Goal: Task Accomplishment & Management: Manage account settings

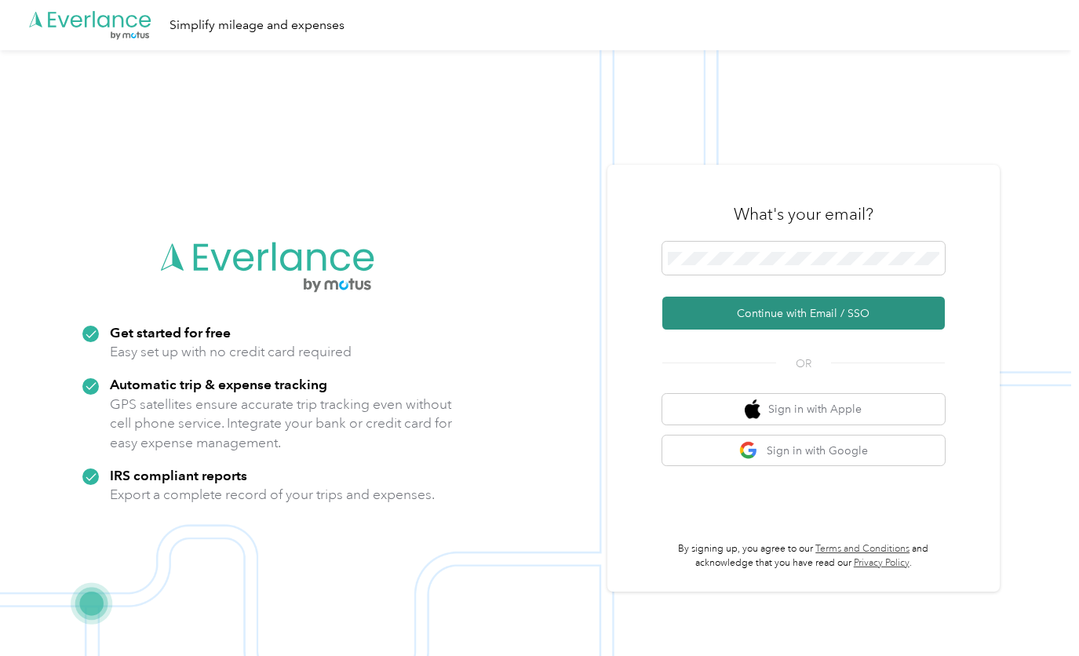
click at [759, 319] on button "Continue with Email / SSO" at bounding box center [803, 313] width 282 height 33
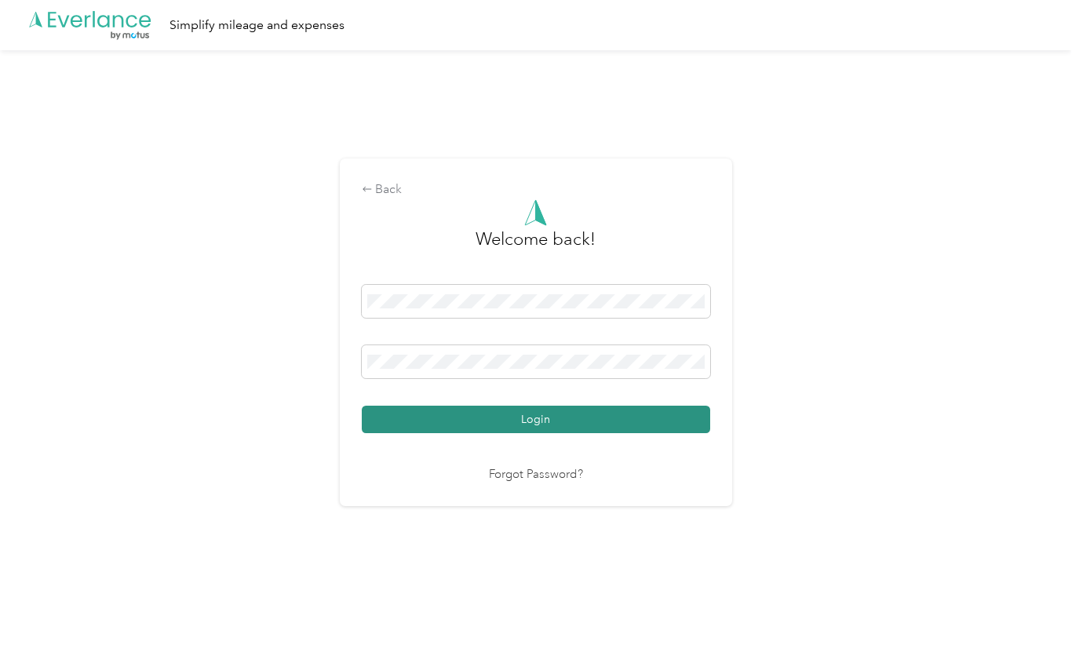
click at [577, 426] on button "Login" at bounding box center [536, 419] width 348 height 27
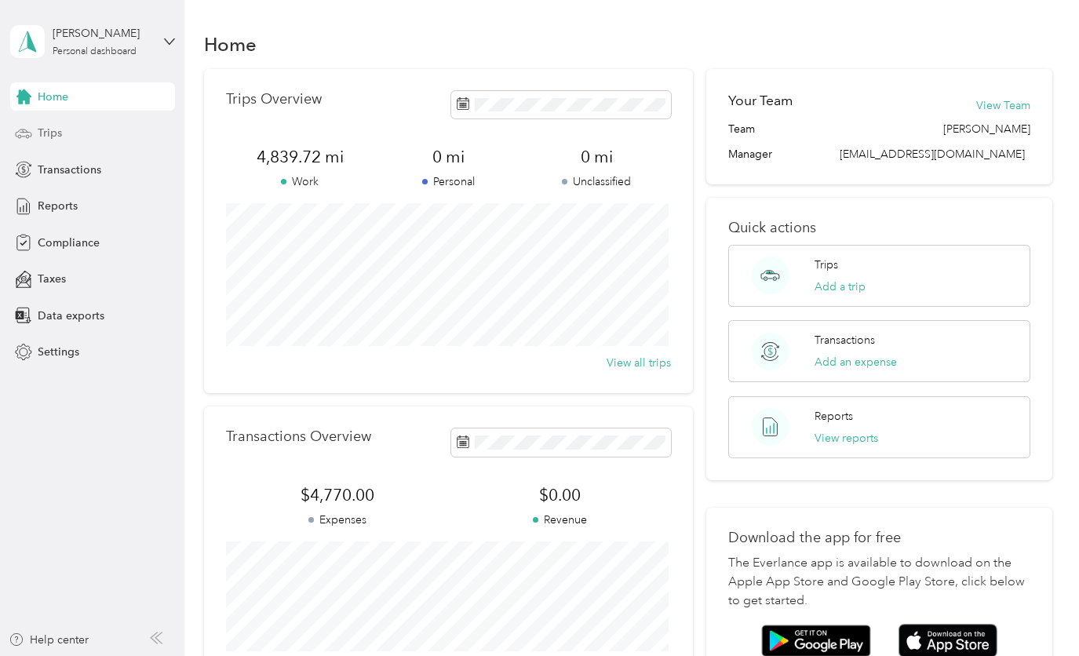
click at [44, 136] on span "Trips" at bounding box center [50, 133] width 24 height 16
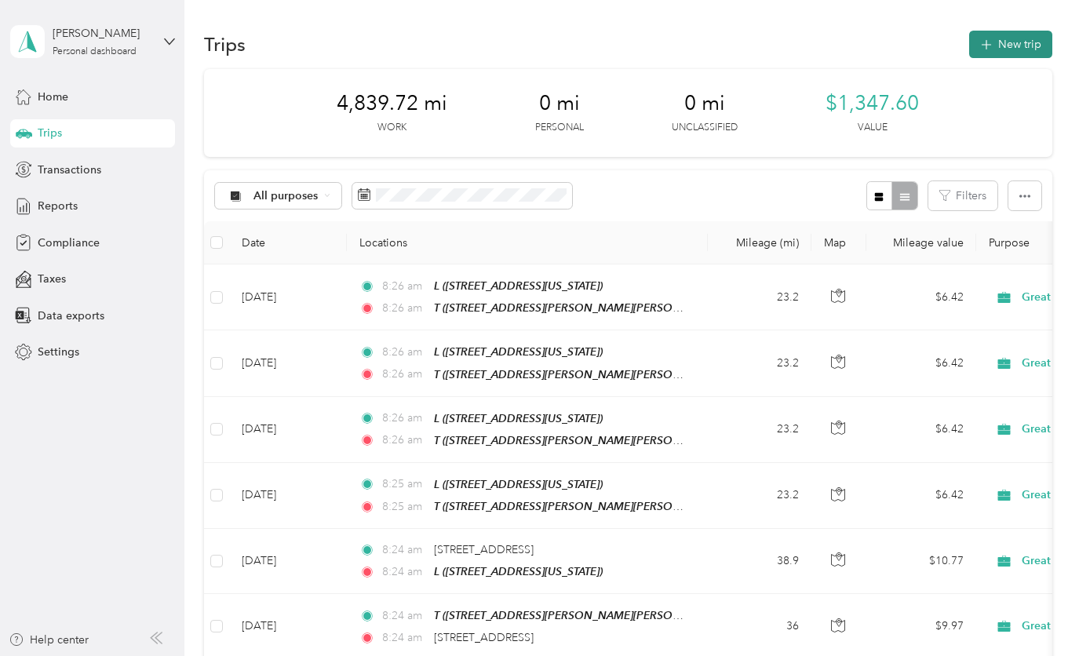
click at [989, 43] on icon "button" at bounding box center [986, 45] width 18 height 18
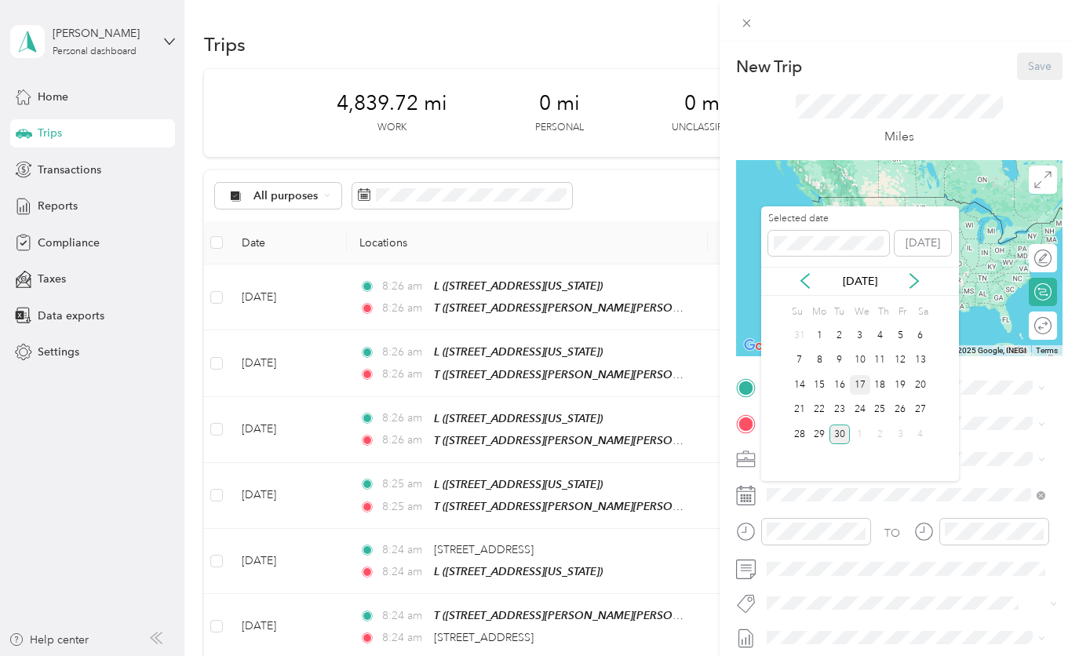
click at [860, 387] on div "17" at bounding box center [860, 385] width 20 height 20
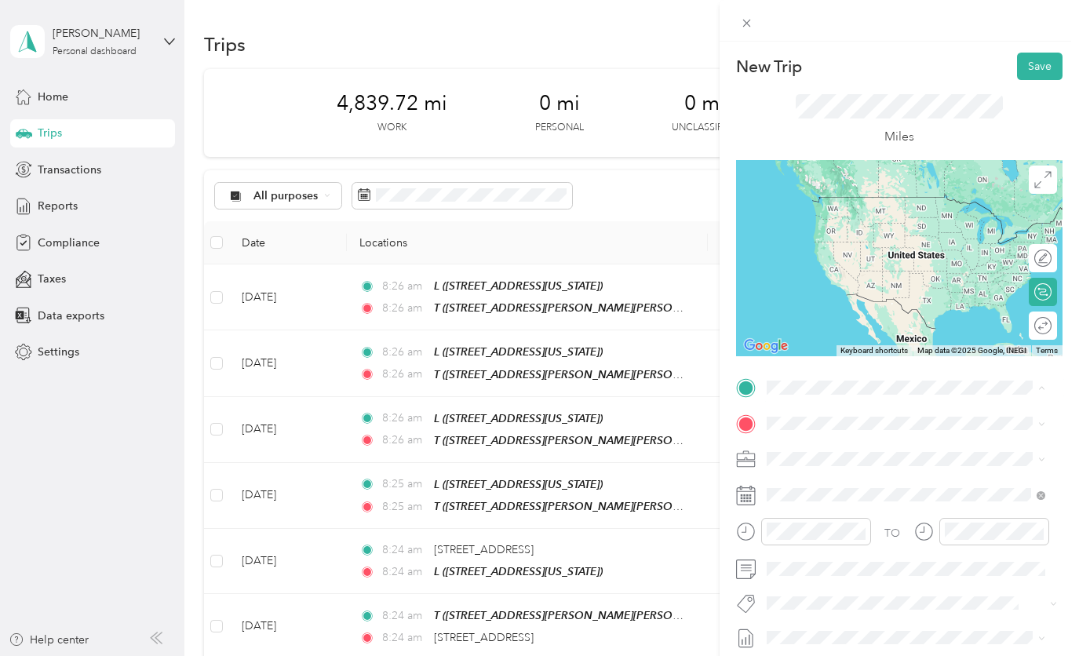
click at [786, 457] on div "L [STREET_ADDRESS][US_STATE]" at bounding box center [906, 459] width 268 height 38
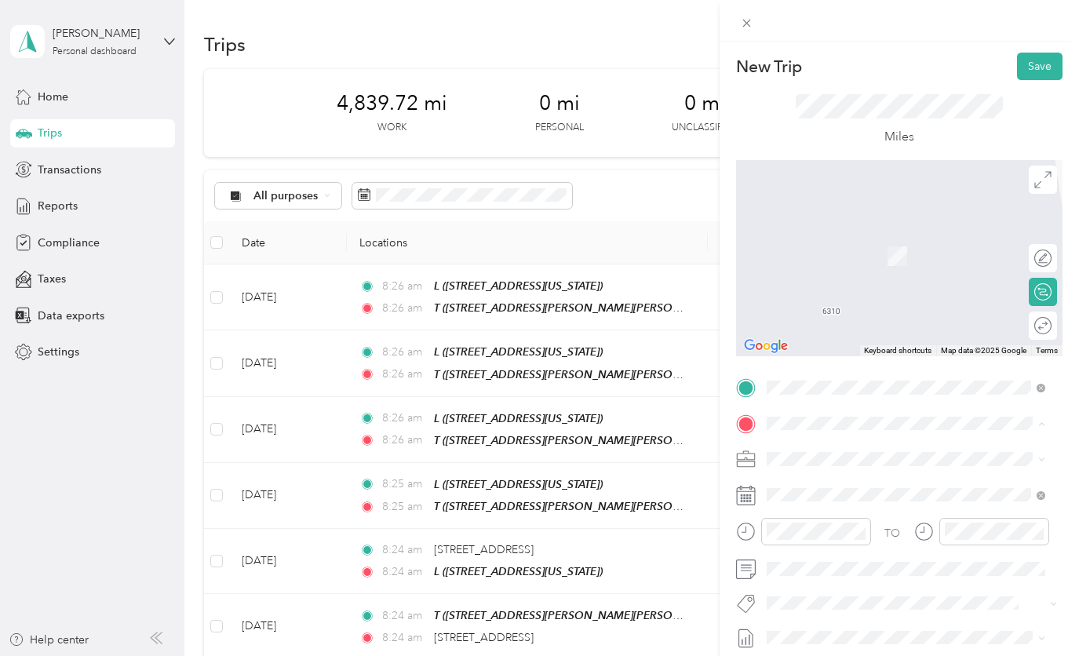
drag, startPoint x: 846, startPoint y: 322, endPoint x: 918, endPoint y: 269, distance: 89.3
click at [846, 322] on span "[STREET_ADDRESS][PERSON_NAME][US_STATE]" at bounding box center [889, 313] width 187 height 30
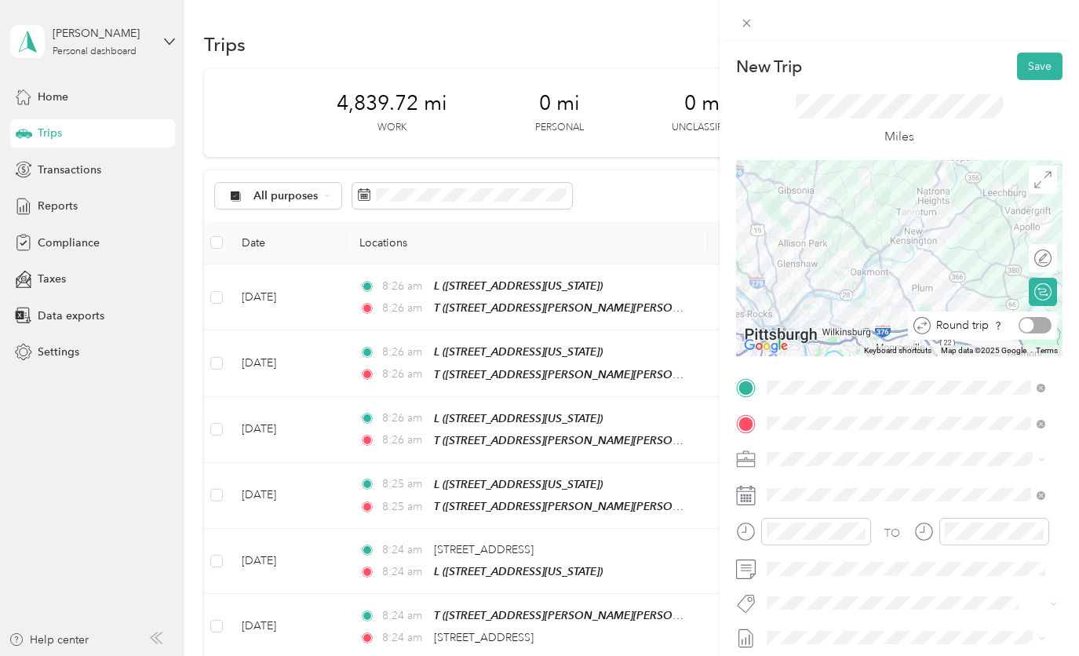
click at [1029, 327] on div at bounding box center [1034, 325] width 33 height 16
click at [1035, 67] on button "Save" at bounding box center [1040, 66] width 46 height 27
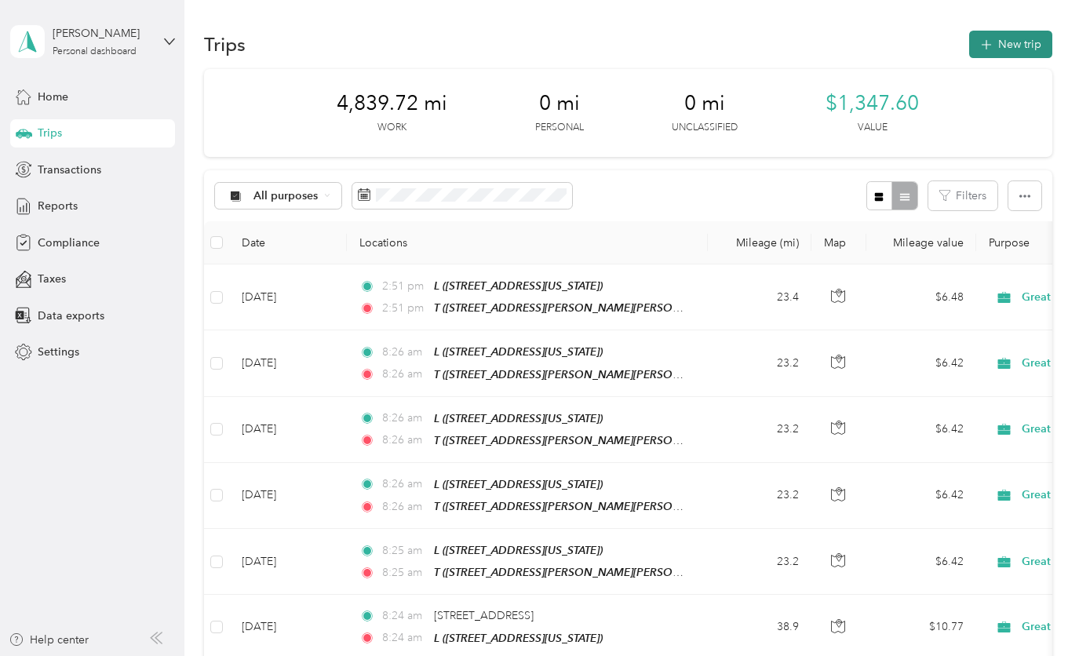
click at [992, 49] on button "New trip" at bounding box center [1010, 44] width 83 height 27
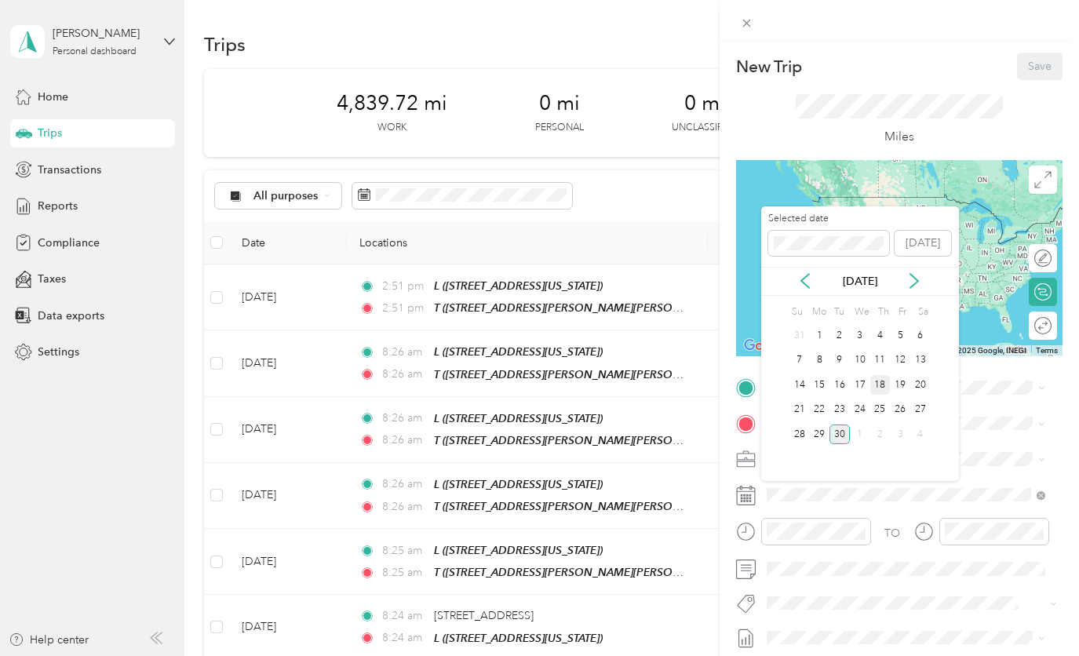
click at [886, 387] on div "18" at bounding box center [880, 385] width 20 height 20
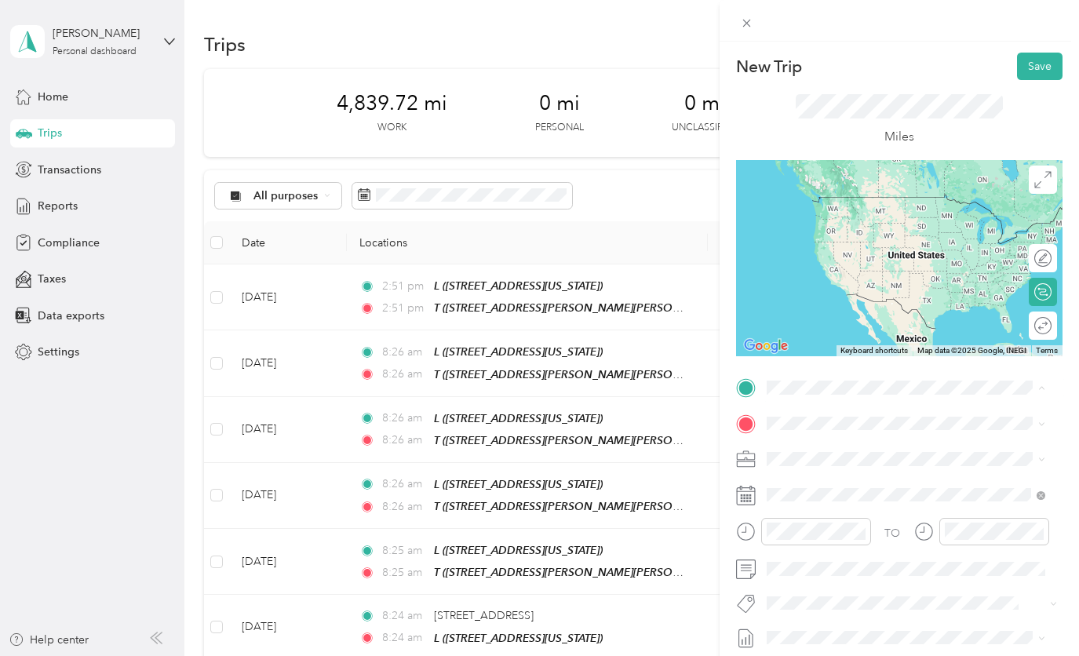
click at [842, 473] on div "L [STREET_ADDRESS][US_STATE]" at bounding box center [874, 458] width 157 height 33
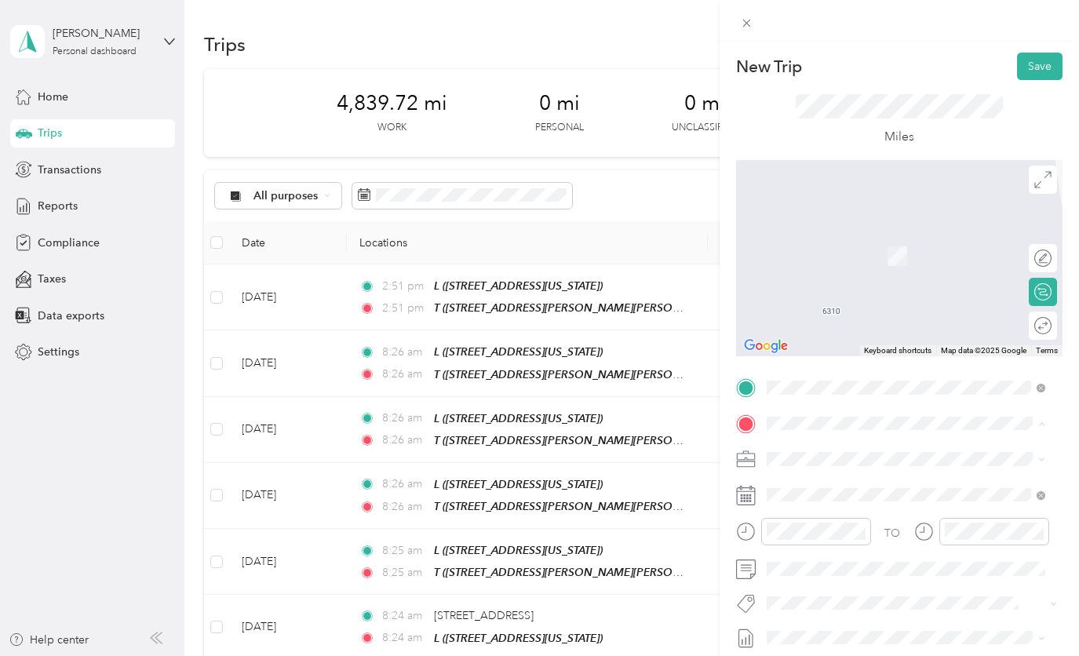
drag, startPoint x: 842, startPoint y: 315, endPoint x: 942, endPoint y: 275, distance: 108.1
click at [842, 315] on span "[STREET_ADDRESS][PERSON_NAME][US_STATE]" at bounding box center [889, 313] width 187 height 30
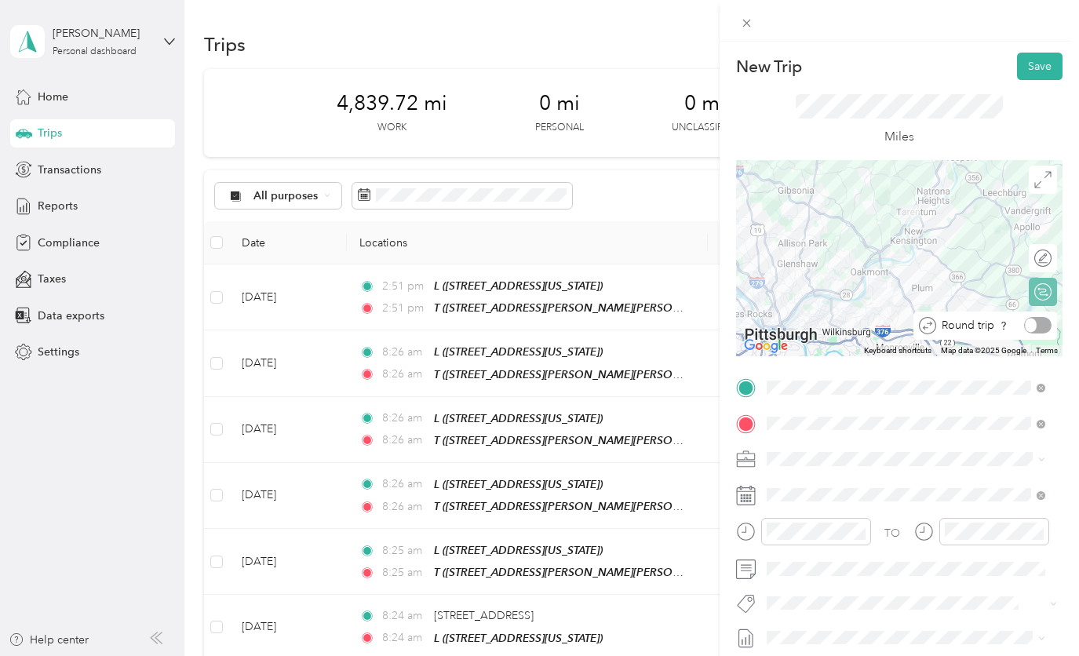
click at [1030, 327] on div at bounding box center [1037, 325] width 27 height 16
click at [1032, 65] on button "Save" at bounding box center [1040, 66] width 46 height 27
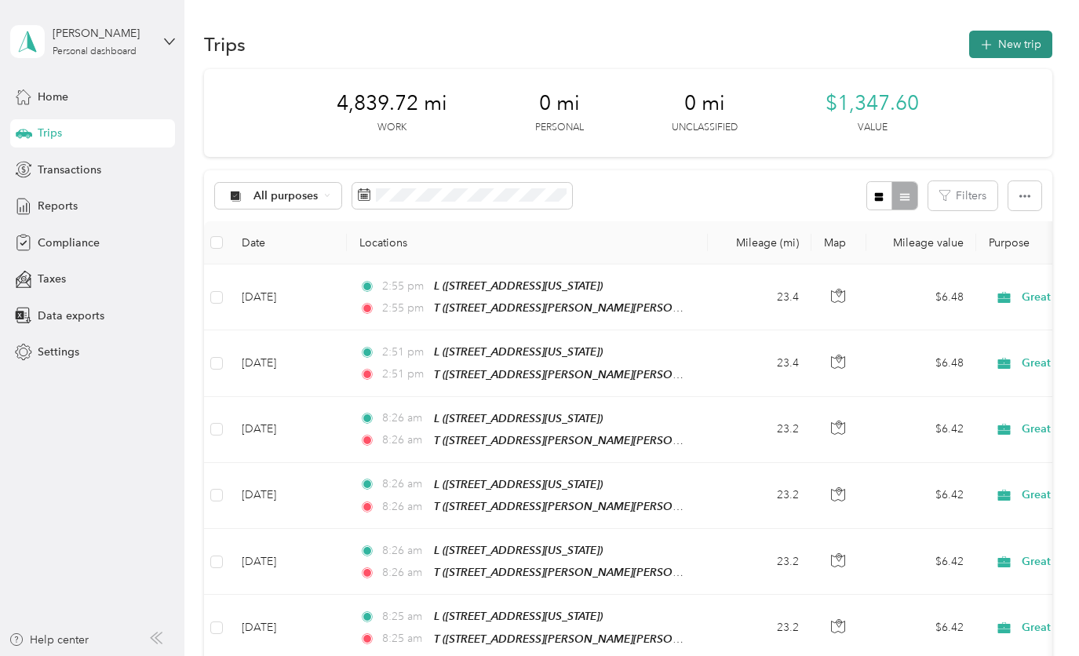
click at [1017, 56] on button "New trip" at bounding box center [1010, 44] width 83 height 27
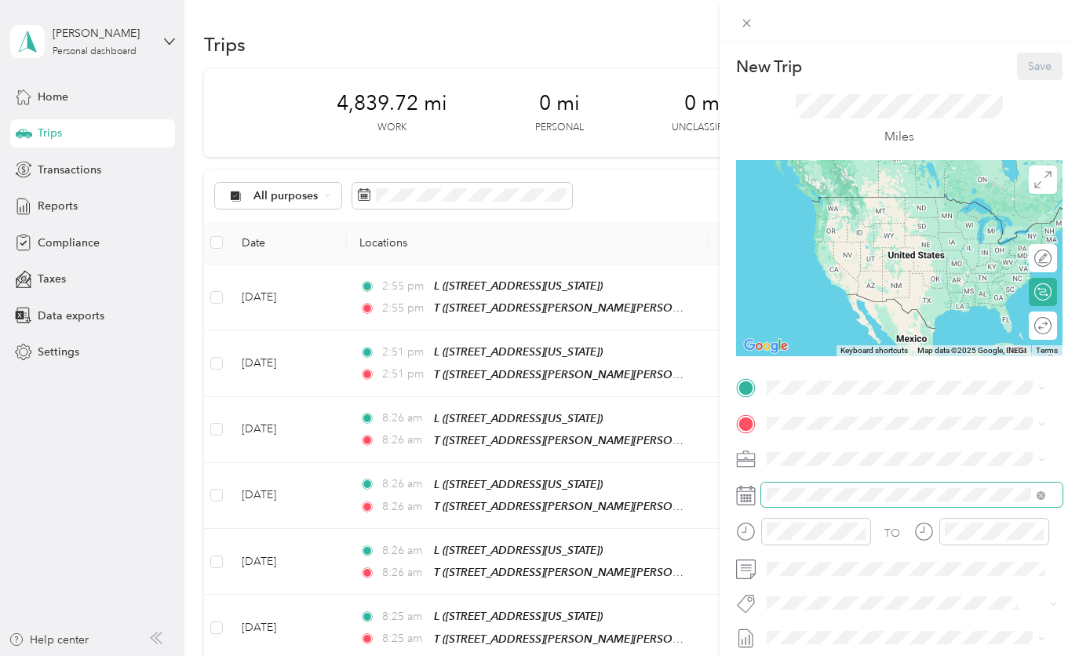
click at [840, 501] on span at bounding box center [911, 494] width 301 height 25
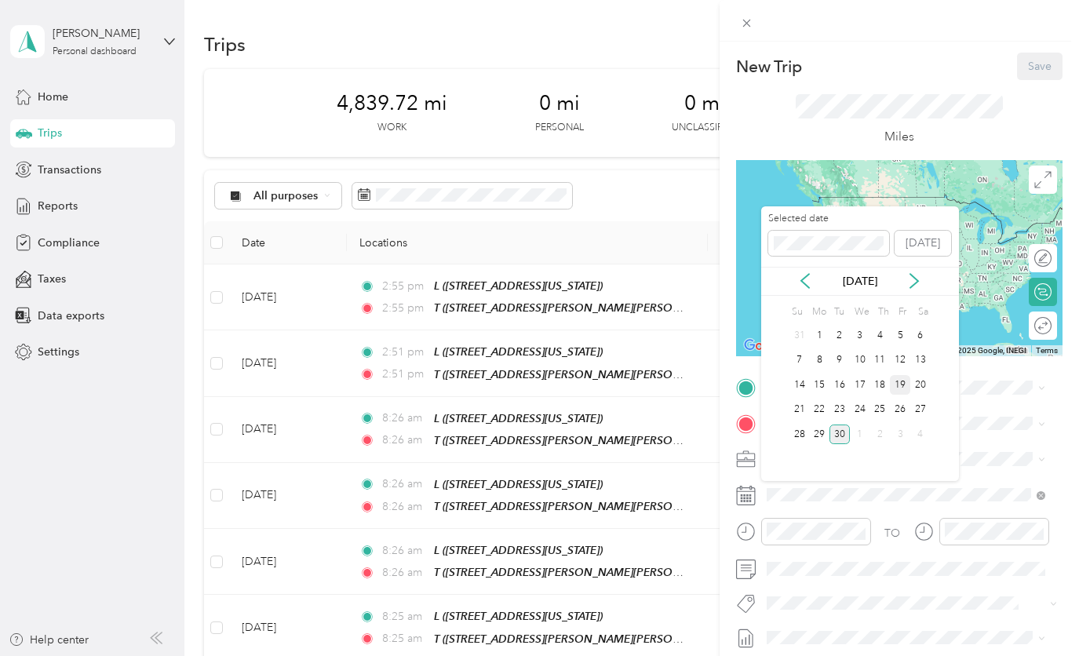
click at [901, 386] on div "19" at bounding box center [900, 385] width 20 height 20
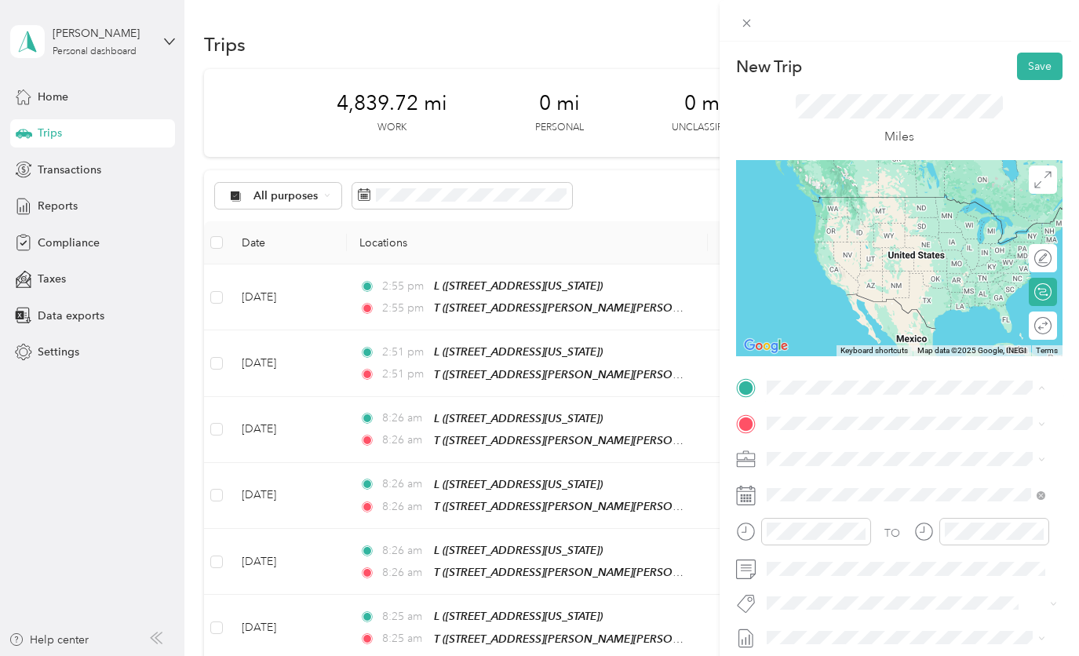
click at [817, 464] on span "[STREET_ADDRESS][US_STATE]" at bounding box center [874, 467] width 157 height 13
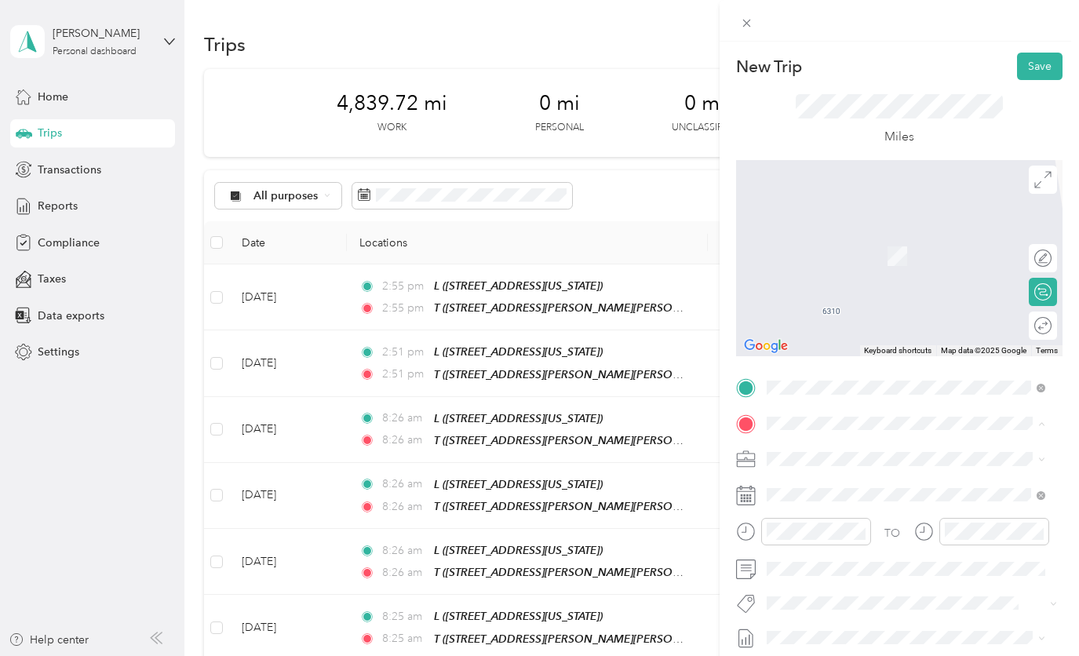
drag, startPoint x: 889, startPoint y: 310, endPoint x: 905, endPoint y: 310, distance: 15.7
click at [889, 294] on div "T" at bounding box center [918, 287] width 244 height 14
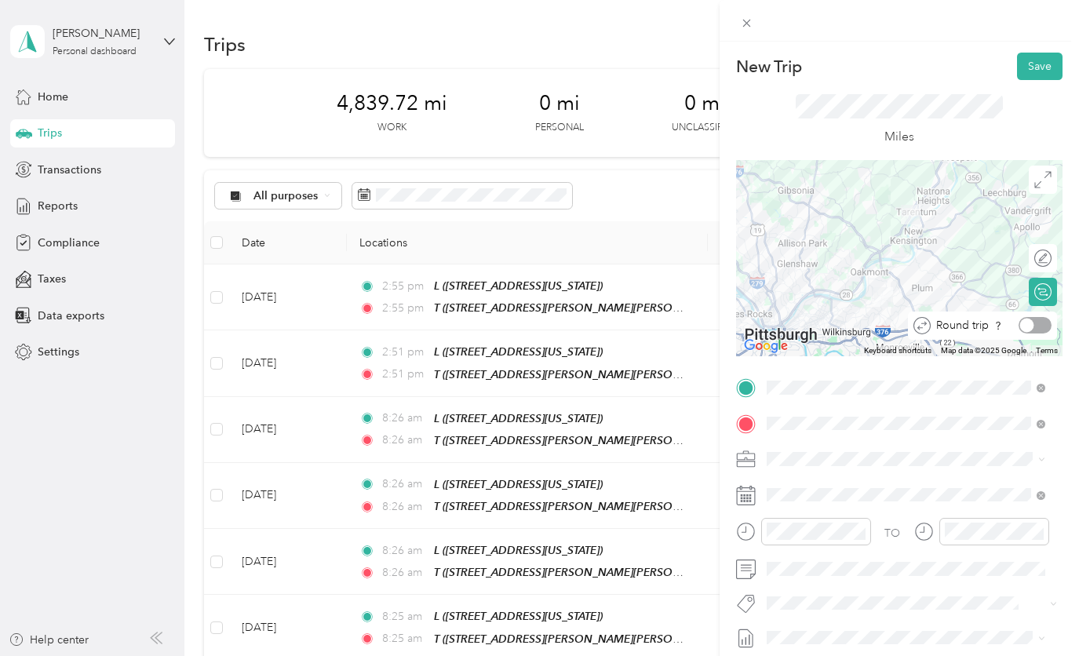
click at [1029, 328] on div at bounding box center [1034, 325] width 33 height 16
click at [1040, 67] on button "Save" at bounding box center [1040, 66] width 46 height 27
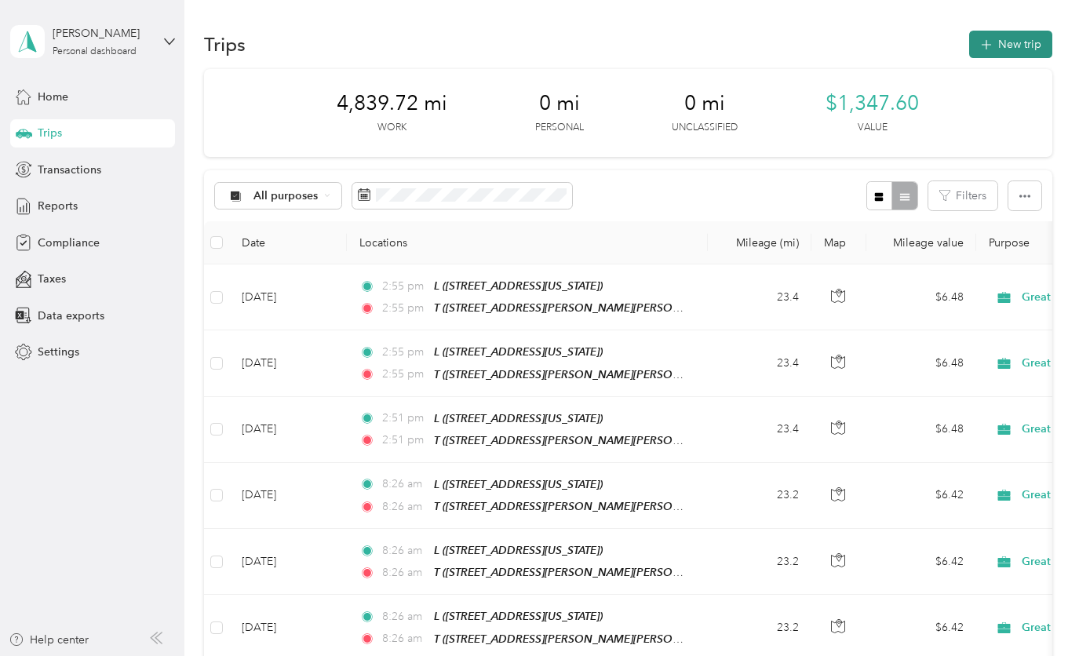
click at [1027, 52] on button "New trip" at bounding box center [1010, 44] width 83 height 27
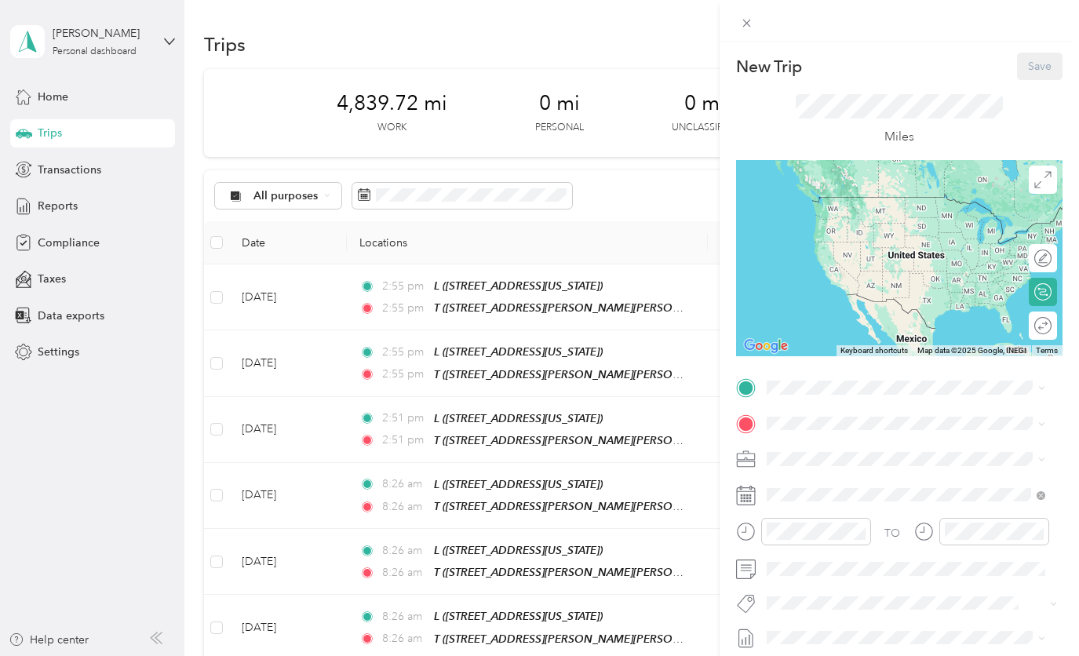
click at [825, 474] on span "[STREET_ADDRESS][US_STATE]" at bounding box center [874, 467] width 157 height 13
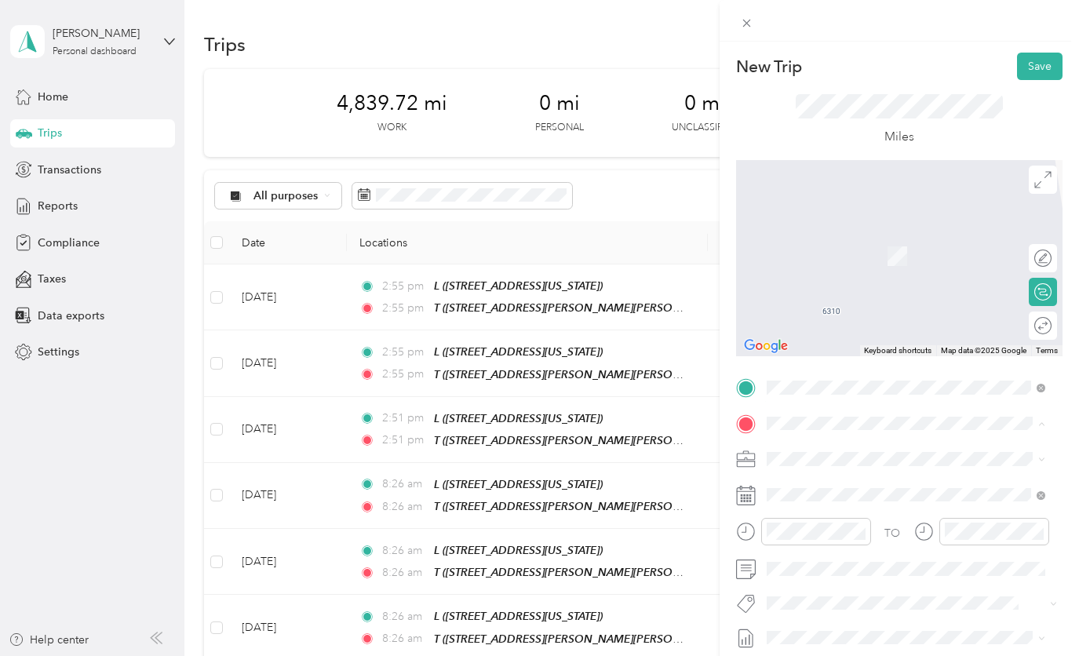
click at [850, 319] on span "[STREET_ADDRESS][PERSON_NAME][US_STATE]" at bounding box center [889, 313] width 187 height 30
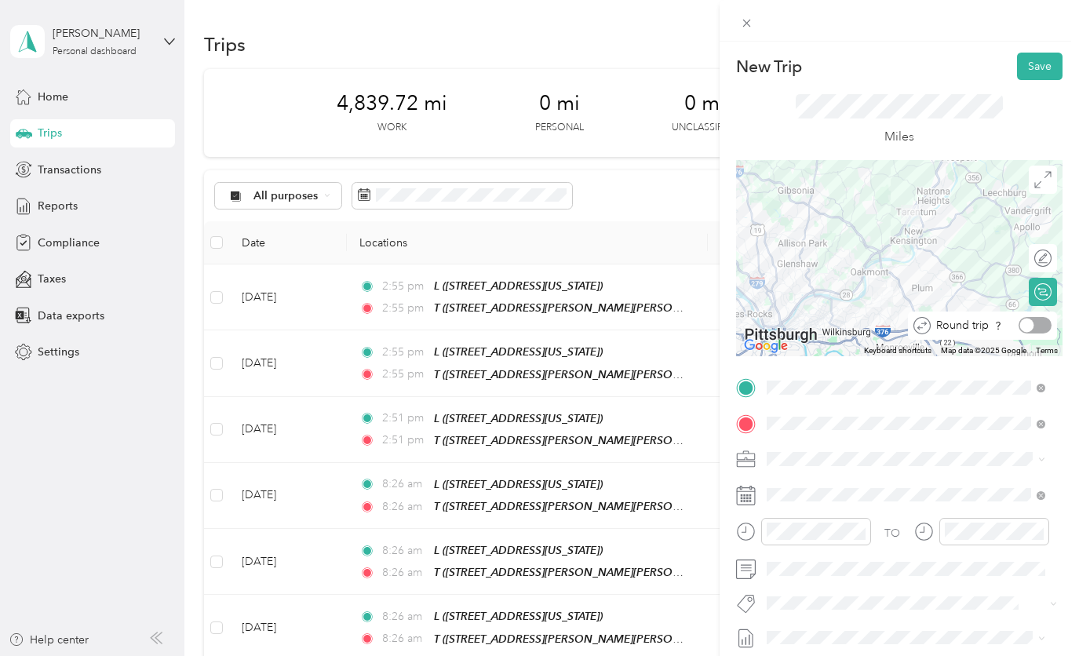
drag, startPoint x: 1030, startPoint y: 323, endPoint x: 981, endPoint y: 187, distance: 144.9
click at [1025, 312] on div "Round trip" at bounding box center [982, 325] width 149 height 28
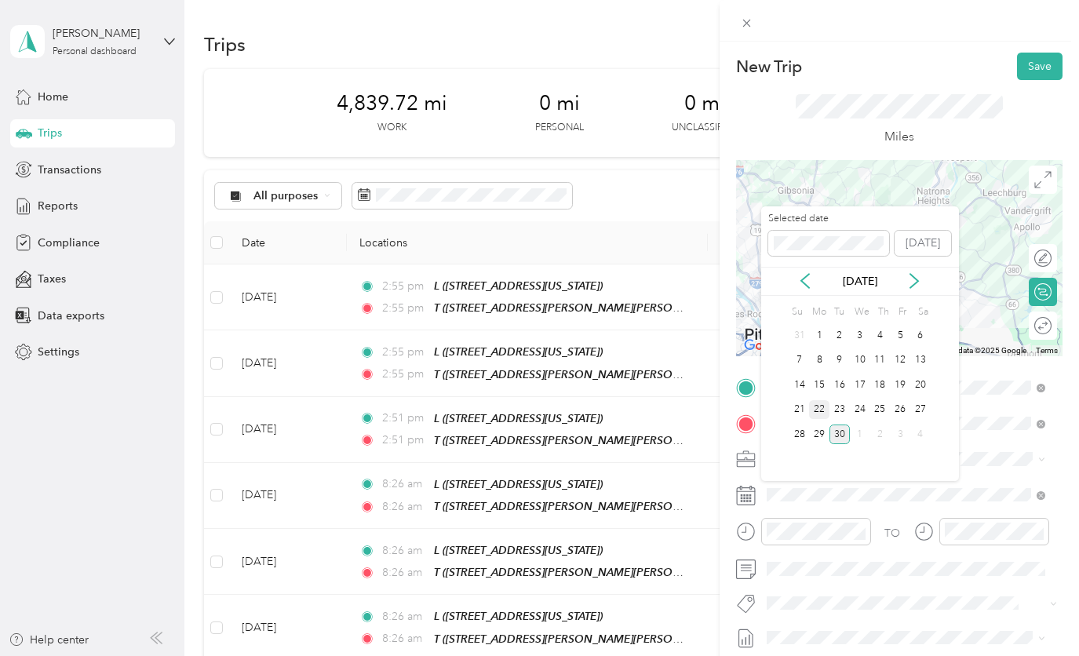
click at [814, 402] on div "22" at bounding box center [819, 410] width 20 height 20
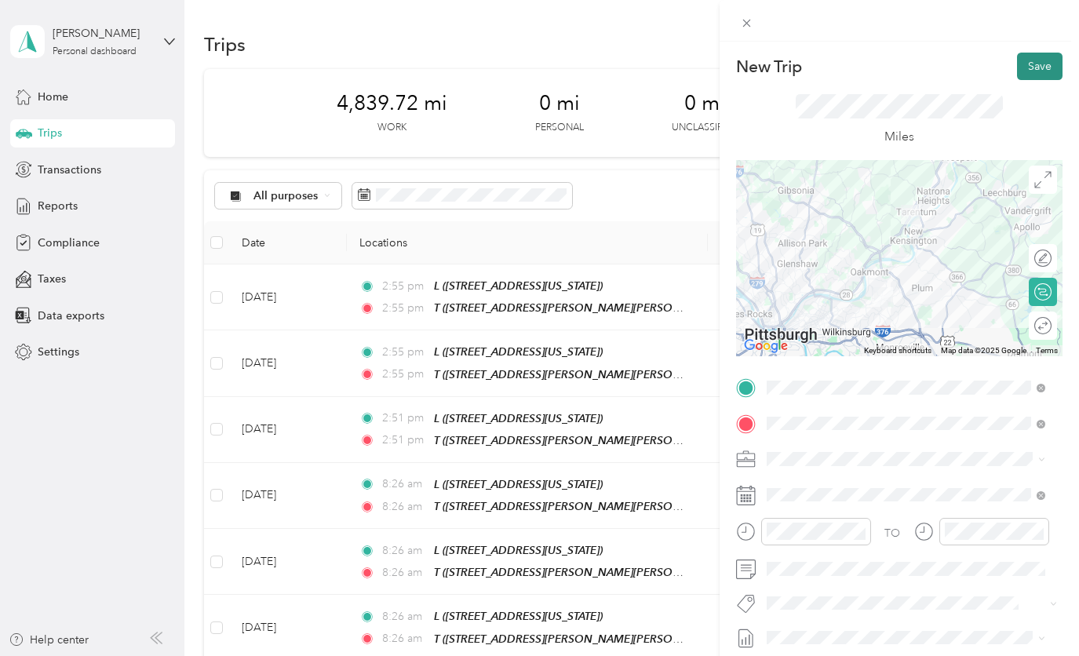
click at [1030, 64] on button "Save" at bounding box center [1040, 66] width 46 height 27
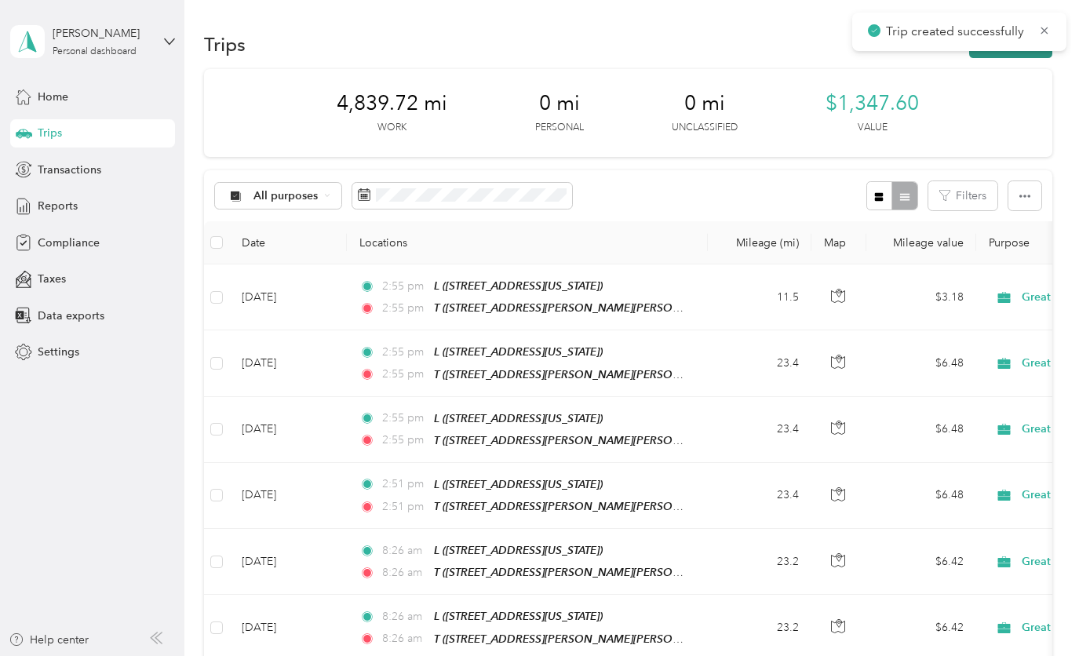
click at [1023, 56] on button "New trip" at bounding box center [1010, 44] width 83 height 27
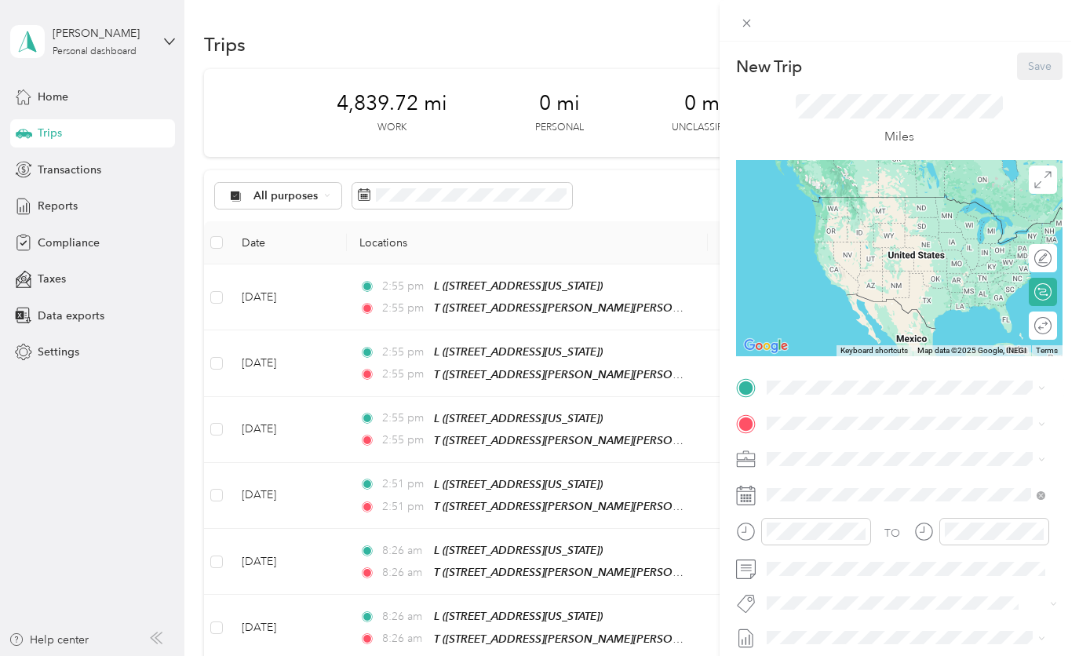
click at [816, 461] on span "[STREET_ADDRESS][US_STATE]" at bounding box center [874, 465] width 157 height 13
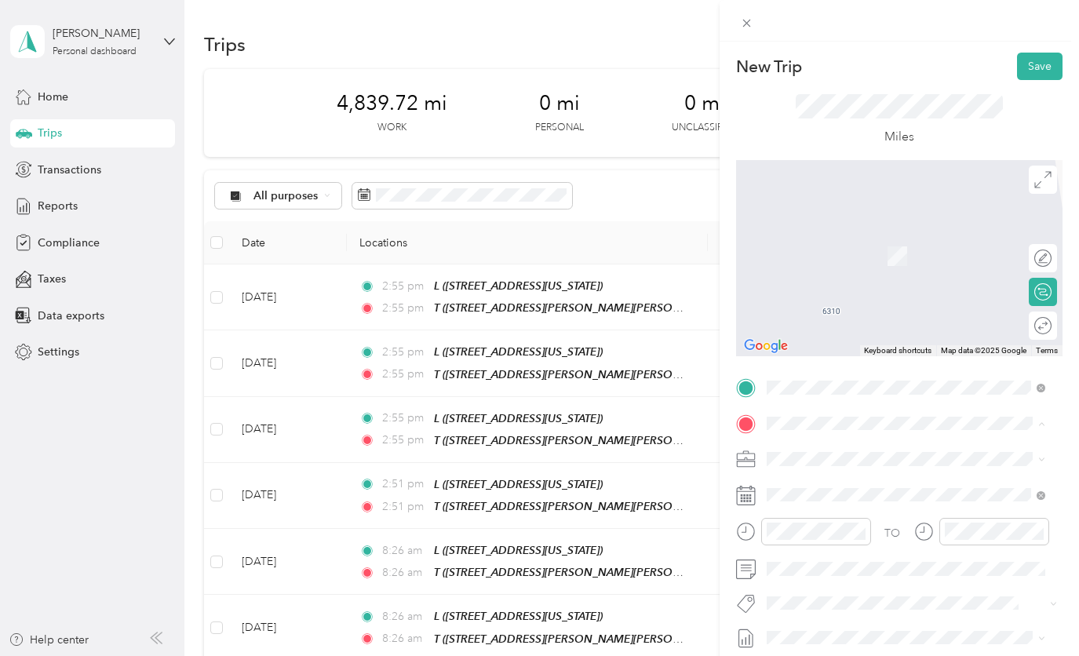
drag, startPoint x: 839, startPoint y: 324, endPoint x: 836, endPoint y: 338, distance: 14.3
click at [839, 324] on span "[STREET_ADDRESS][PERSON_NAME][US_STATE]" at bounding box center [889, 313] width 187 height 30
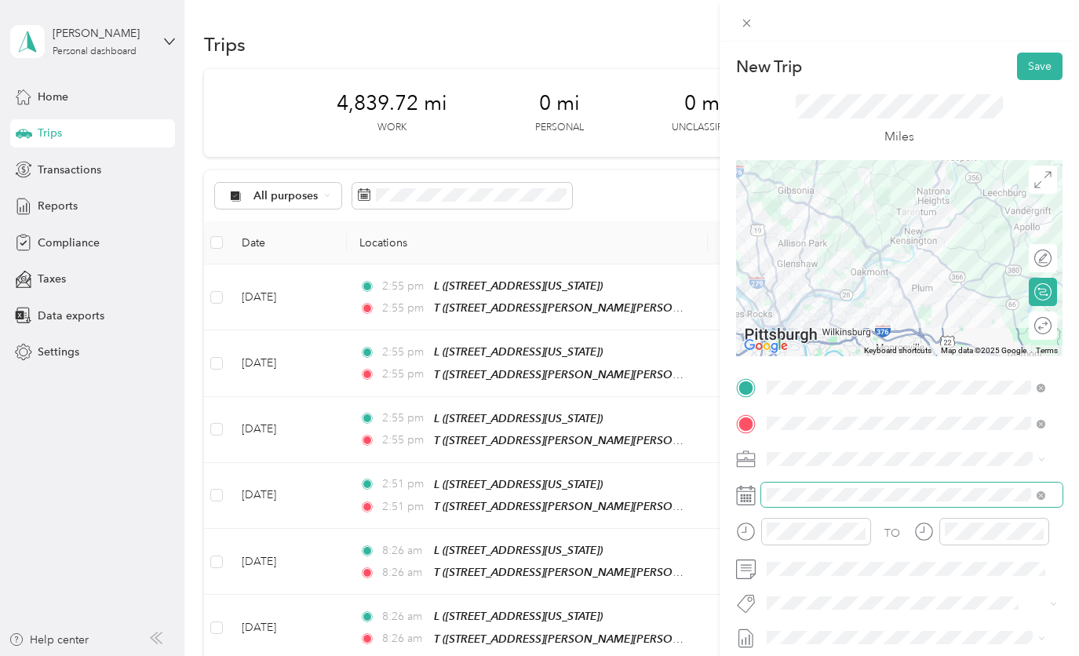
click at [794, 502] on span at bounding box center [911, 494] width 301 height 25
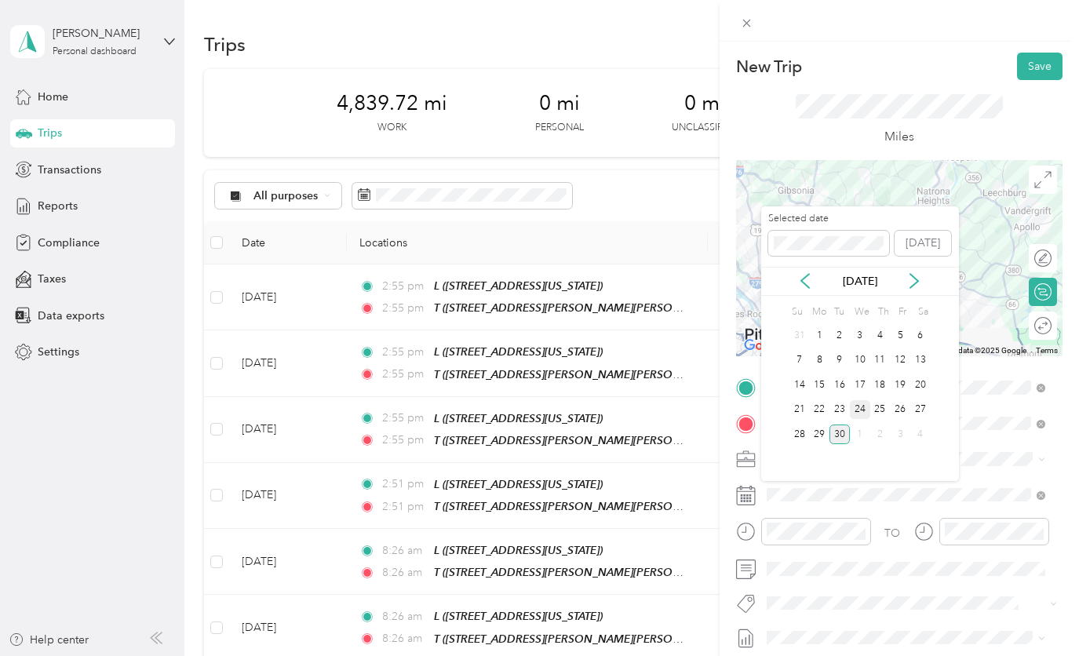
click at [863, 400] on div "24" at bounding box center [860, 410] width 20 height 20
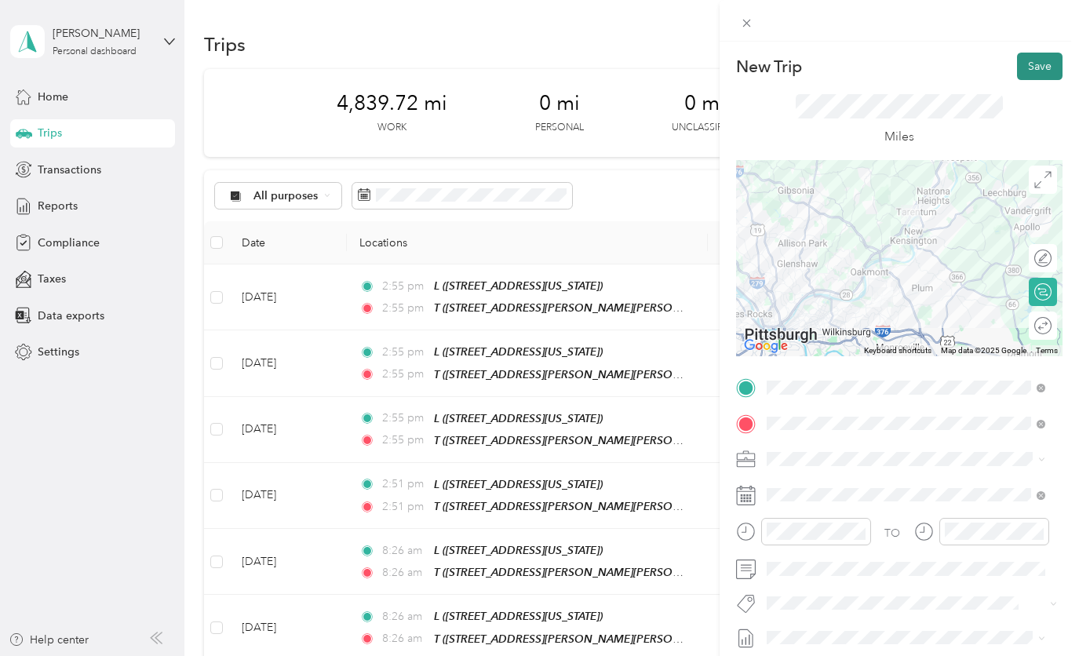
click at [1029, 67] on button "Save" at bounding box center [1040, 66] width 46 height 27
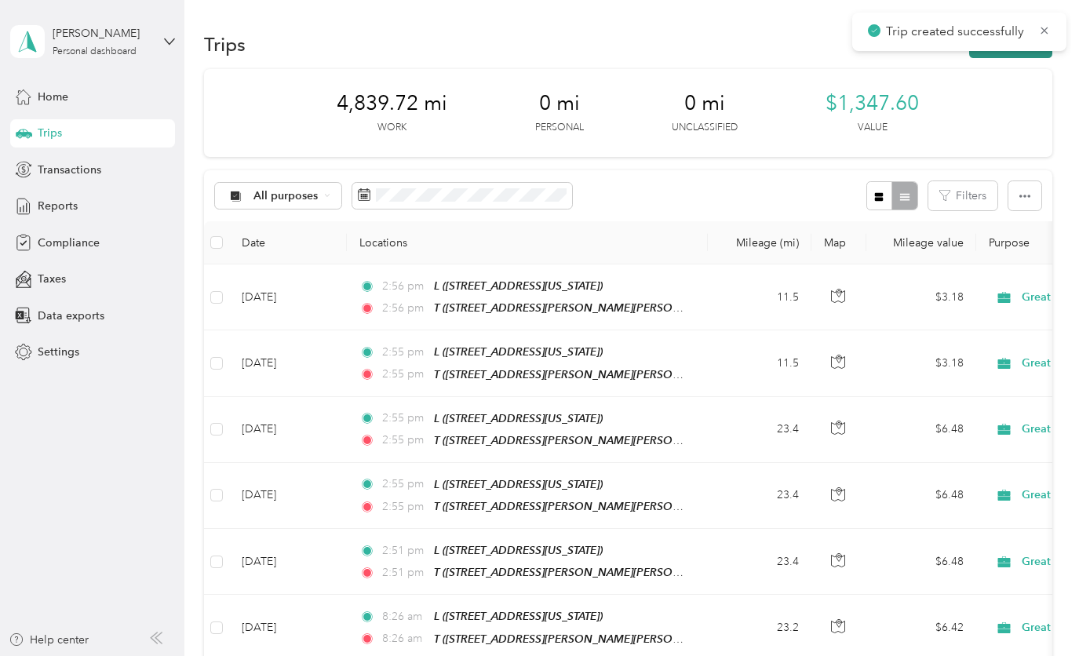
click at [1011, 54] on button "New trip" at bounding box center [1010, 44] width 83 height 27
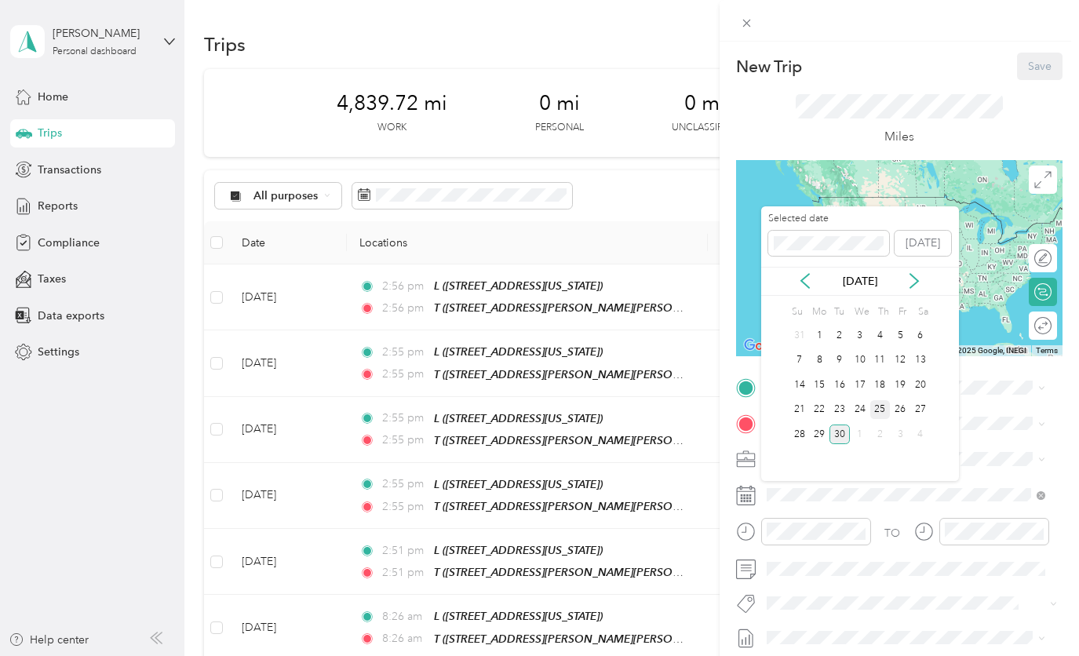
click at [882, 404] on div "25" at bounding box center [880, 410] width 20 height 20
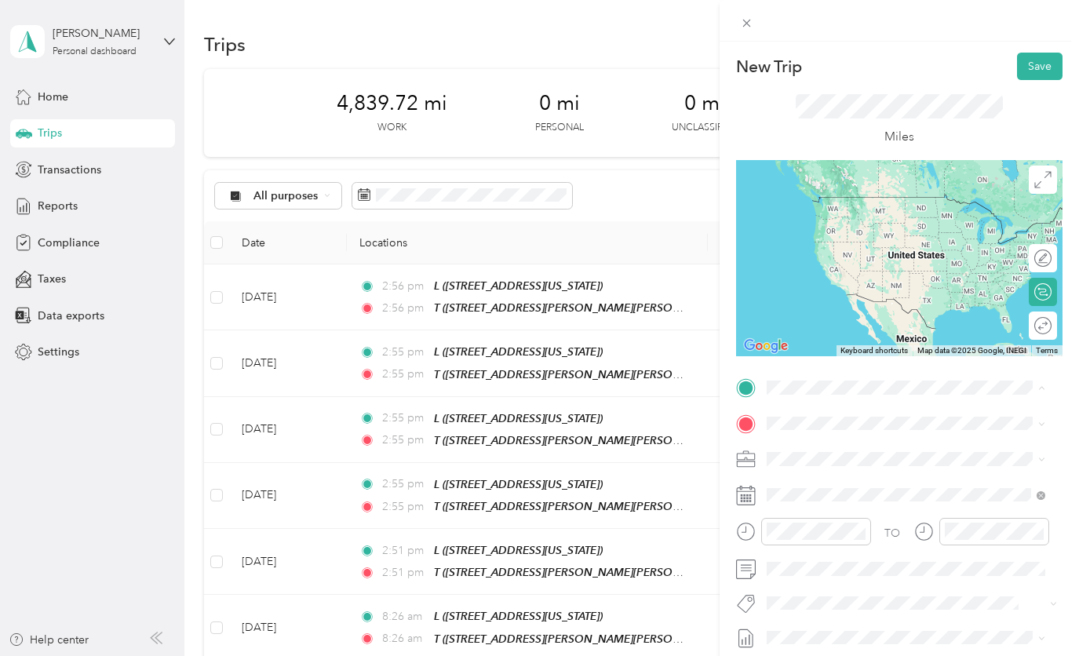
click at [821, 455] on div "L" at bounding box center [874, 449] width 157 height 14
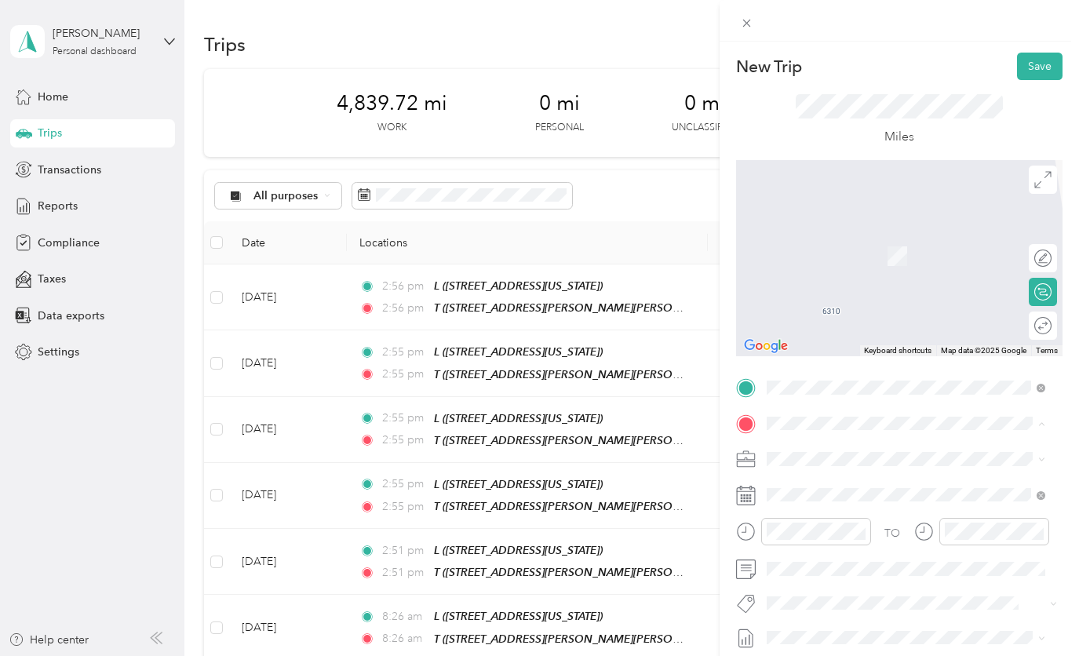
click at [835, 314] on div "T [STREET_ADDRESS][PERSON_NAME][US_STATE]" at bounding box center [918, 304] width 244 height 49
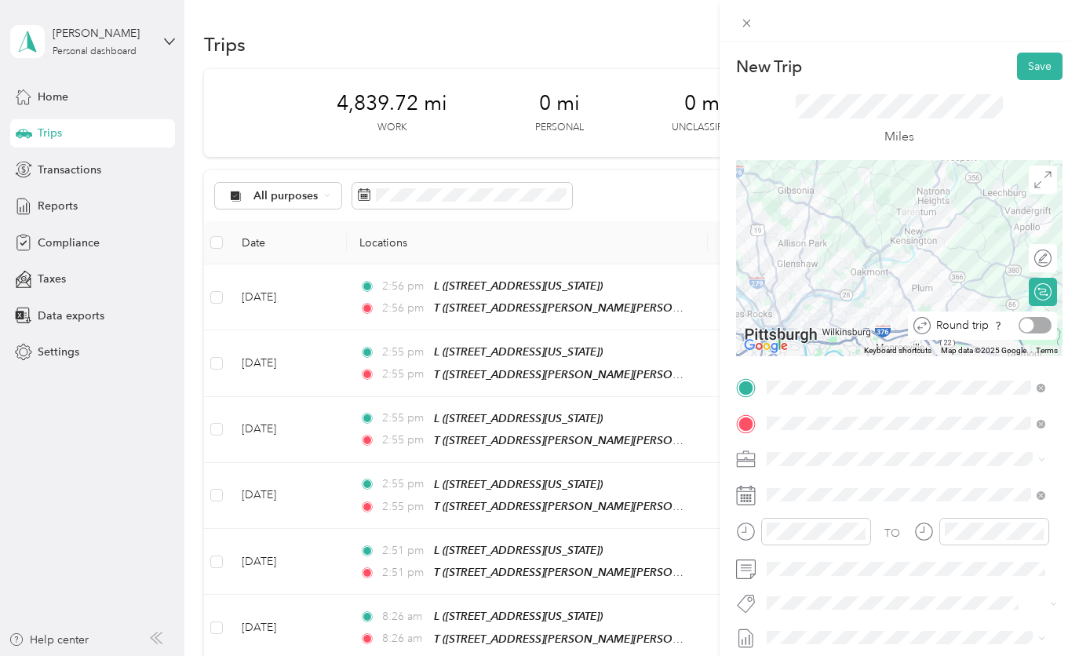
click at [1035, 323] on div at bounding box center [1034, 325] width 33 height 16
click at [1032, 66] on button "Save" at bounding box center [1040, 66] width 46 height 27
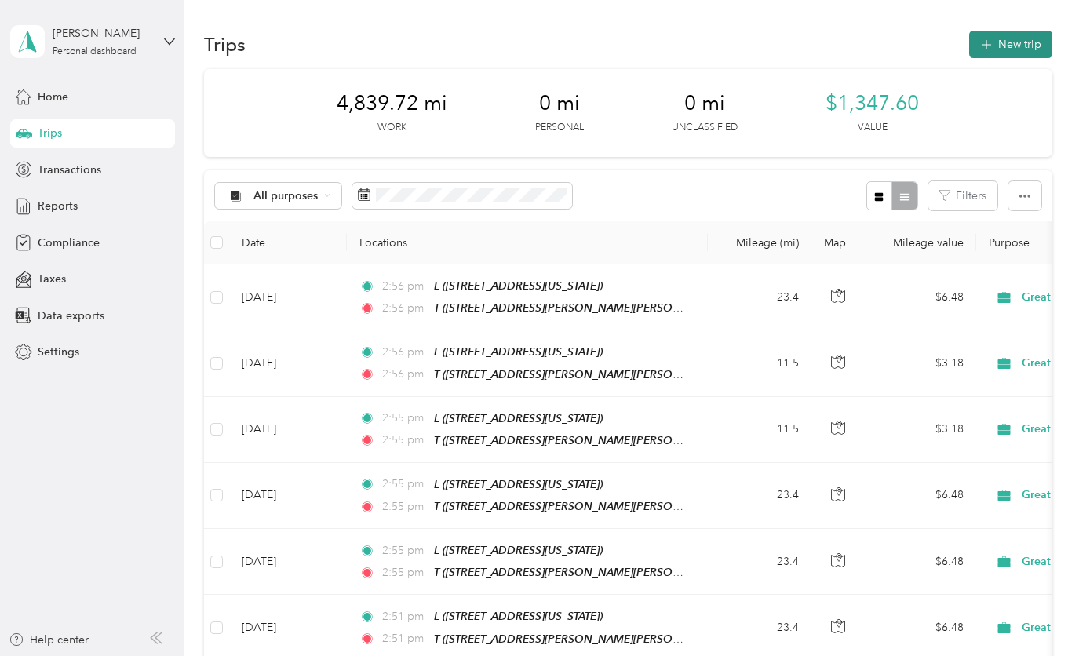
click at [1011, 55] on button "New trip" at bounding box center [1010, 44] width 83 height 27
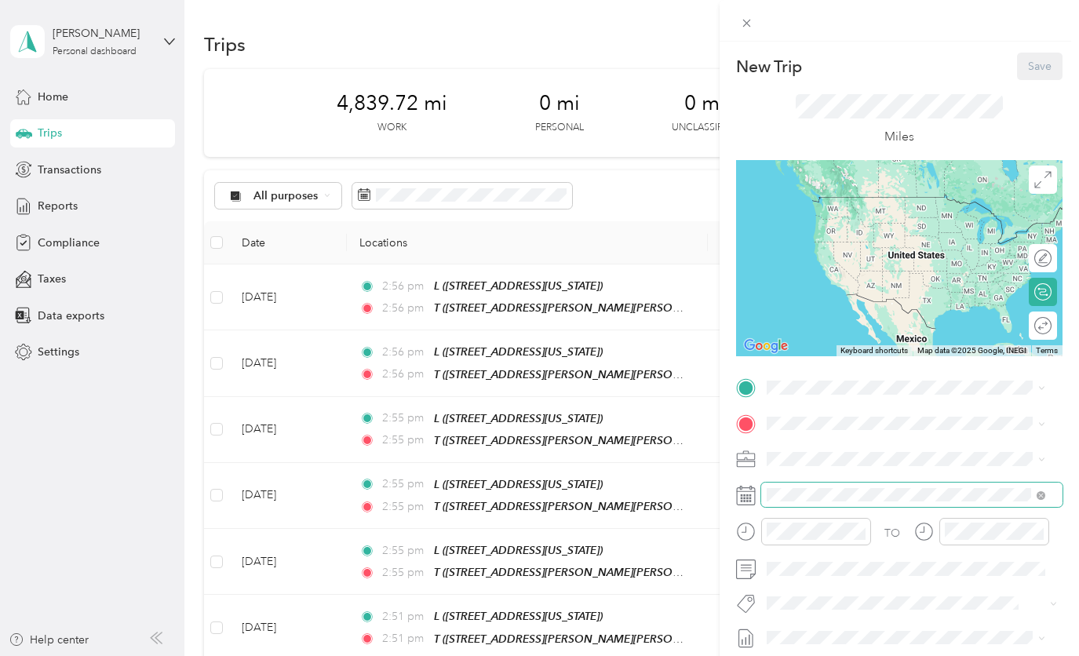
click at [868, 486] on span at bounding box center [911, 494] width 301 height 25
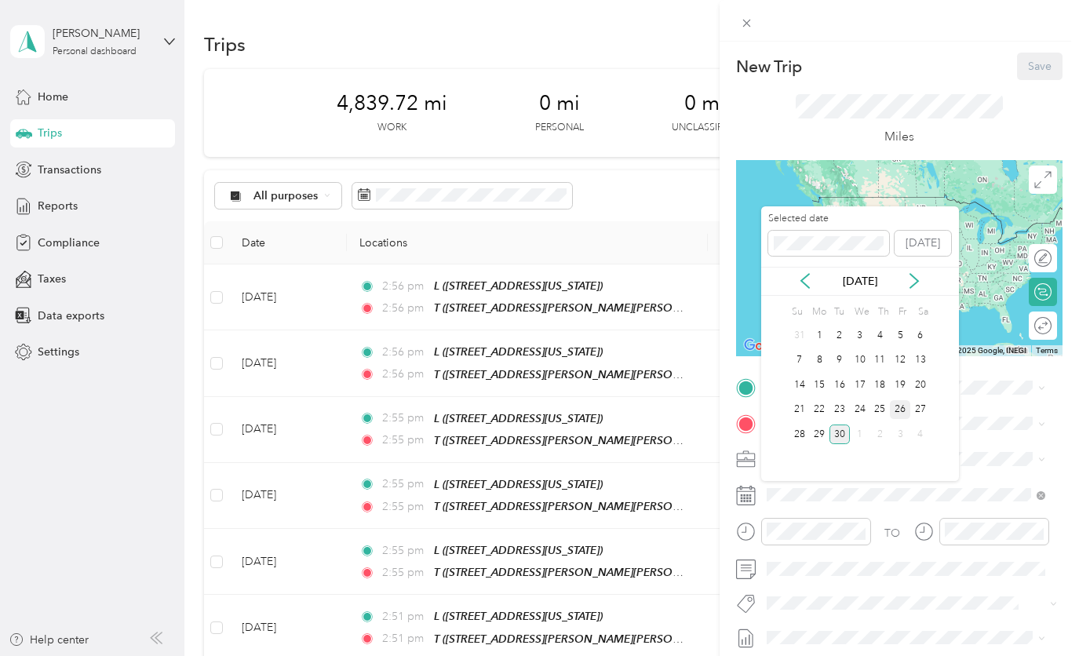
click at [897, 402] on div "26" at bounding box center [900, 410] width 20 height 20
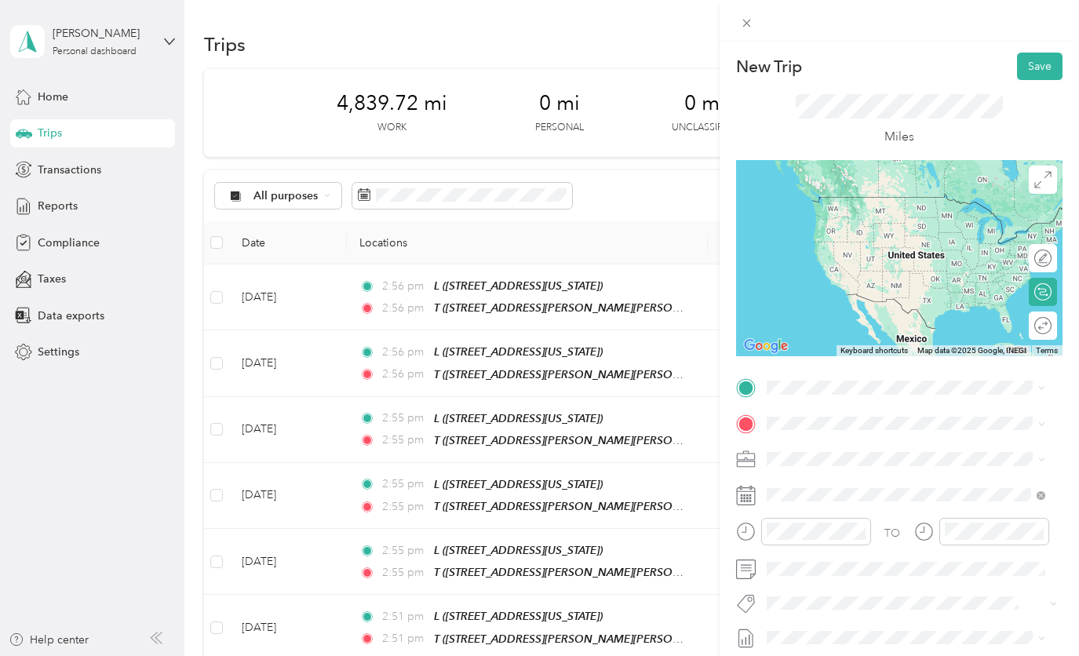
click at [821, 465] on span "[STREET_ADDRESS][US_STATE]" at bounding box center [874, 467] width 157 height 13
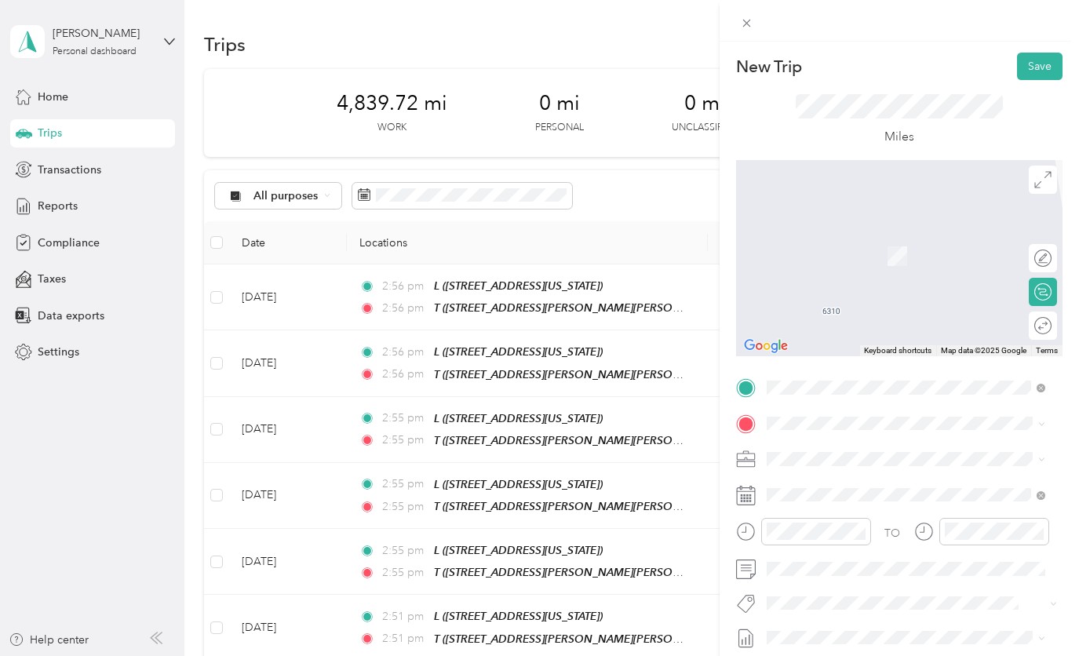
drag, startPoint x: 846, startPoint y: 322, endPoint x: 1058, endPoint y: 296, distance: 214.3
click at [846, 322] on span "[STREET_ADDRESS][PERSON_NAME][US_STATE]" at bounding box center [889, 313] width 187 height 30
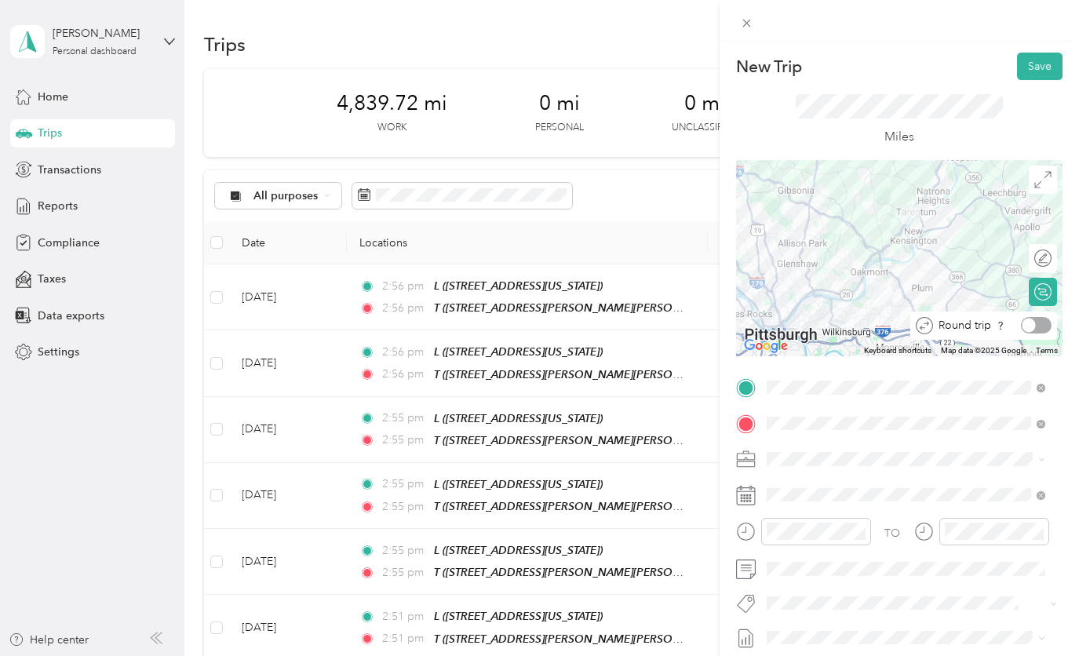
click at [1027, 327] on div at bounding box center [1036, 325] width 31 height 16
click at [1029, 68] on button "Save" at bounding box center [1040, 66] width 46 height 27
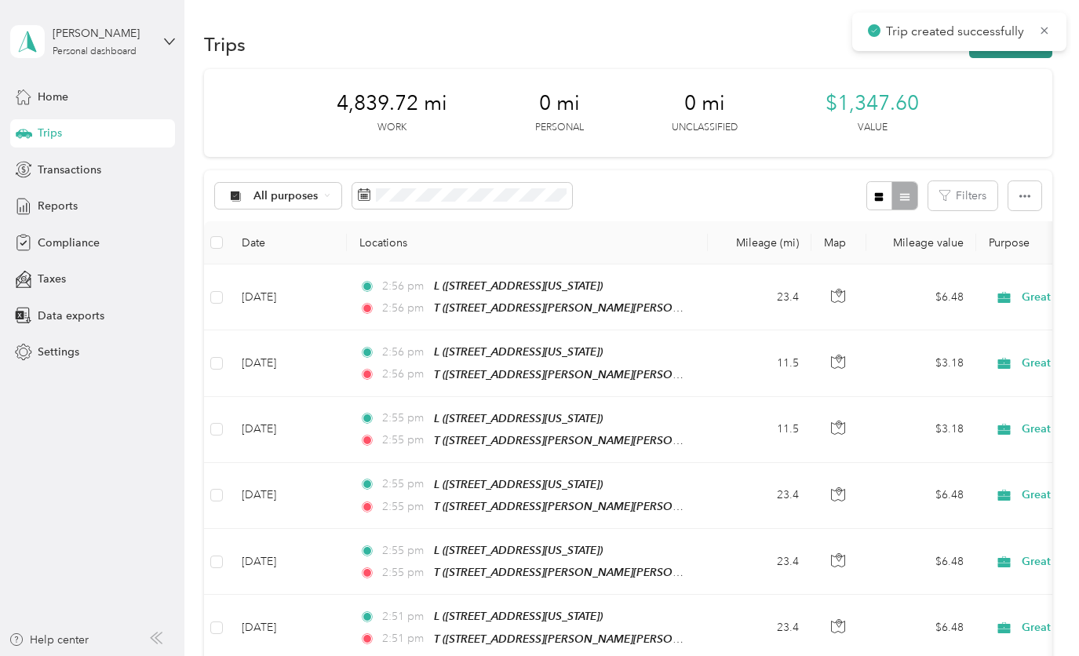
click at [1021, 53] on button "New trip" at bounding box center [1010, 44] width 83 height 27
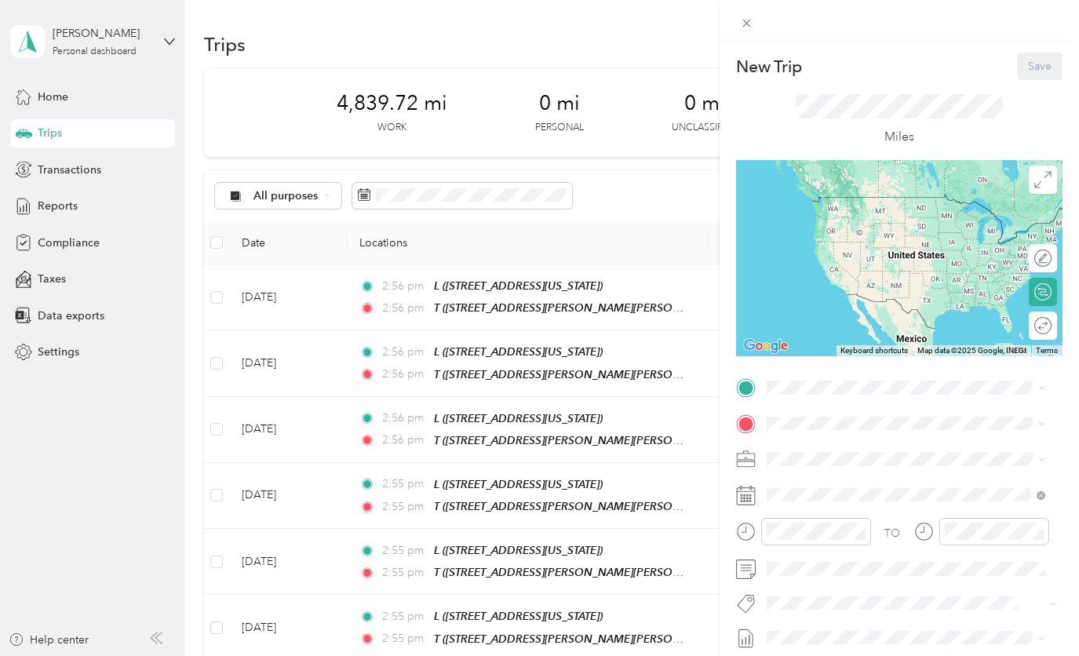
click at [832, 464] on span "[STREET_ADDRESS][US_STATE]" at bounding box center [874, 467] width 157 height 13
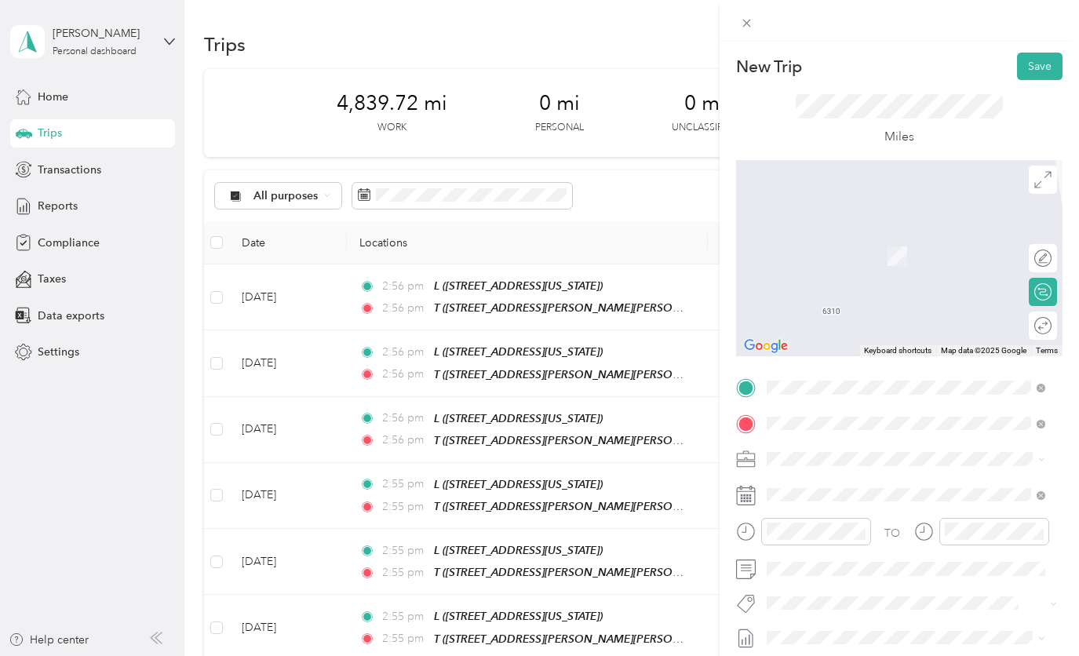
click at [933, 246] on span "[STREET_ADDRESS][PERSON_NAME][US_STATE]" at bounding box center [918, 238] width 244 height 27
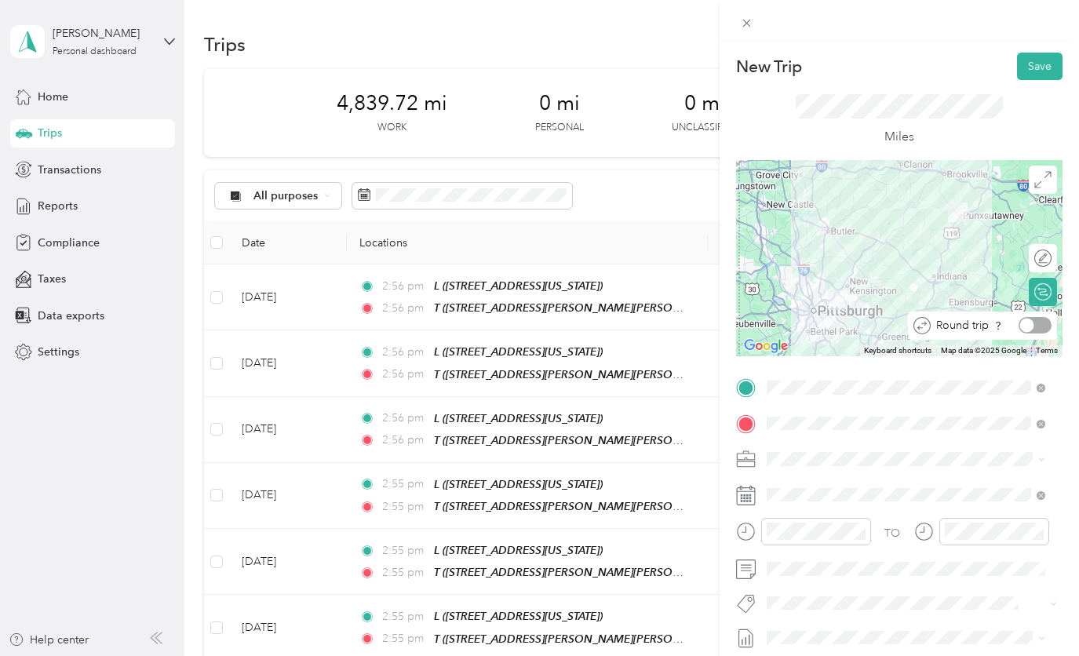
click at [1032, 329] on div at bounding box center [1034, 325] width 33 height 16
click at [1021, 70] on button "Save" at bounding box center [1040, 66] width 46 height 27
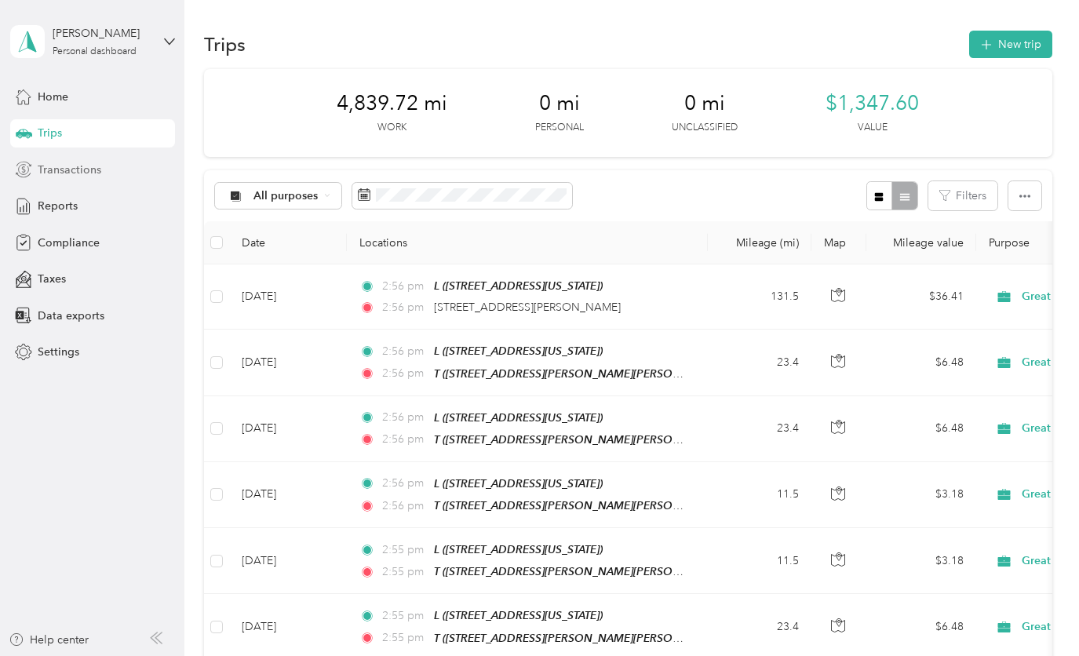
click at [69, 172] on span "Transactions" at bounding box center [70, 170] width 64 height 16
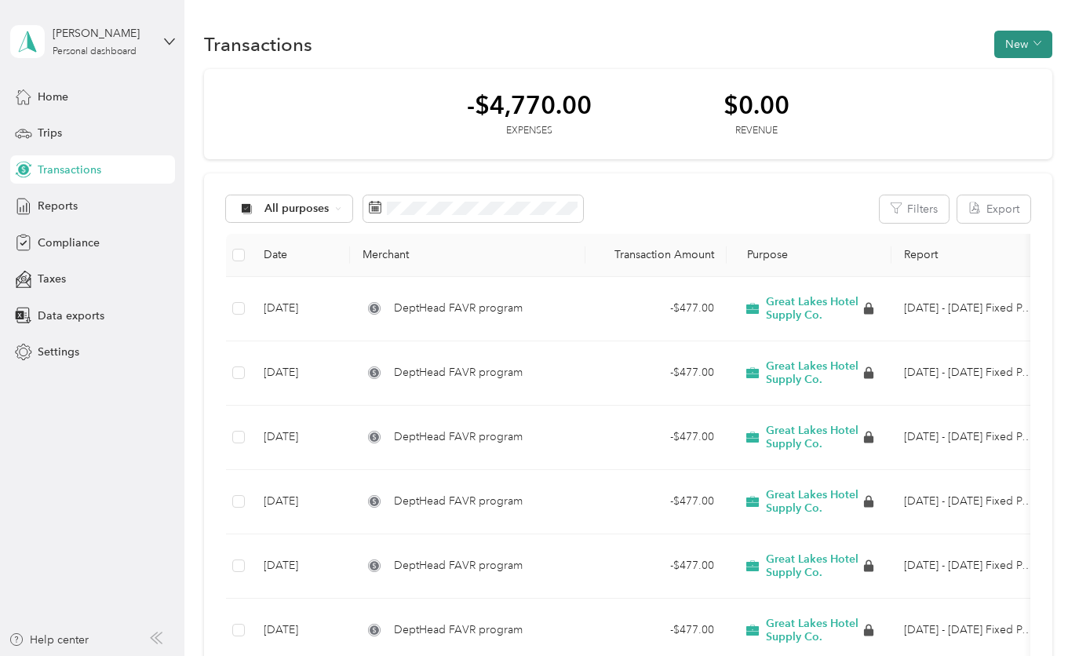
click at [1019, 32] on button "New" at bounding box center [1023, 44] width 58 height 27
click at [1003, 77] on span "Expense" at bounding box center [1015, 74] width 42 height 16
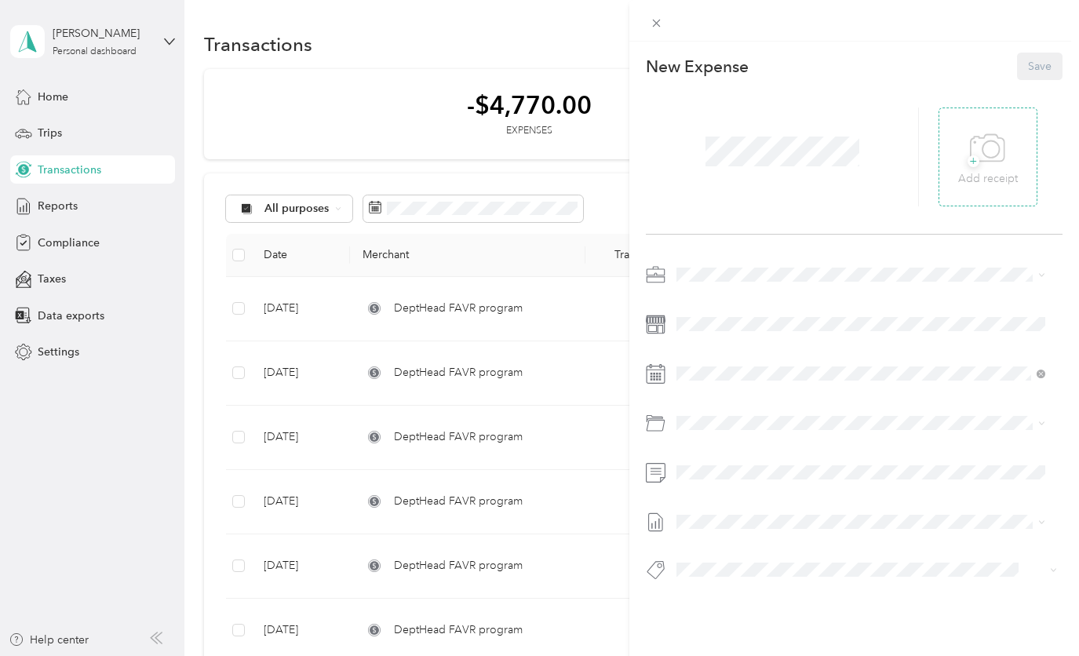
click at [963, 177] on p "Add receipt" at bounding box center [988, 178] width 60 height 17
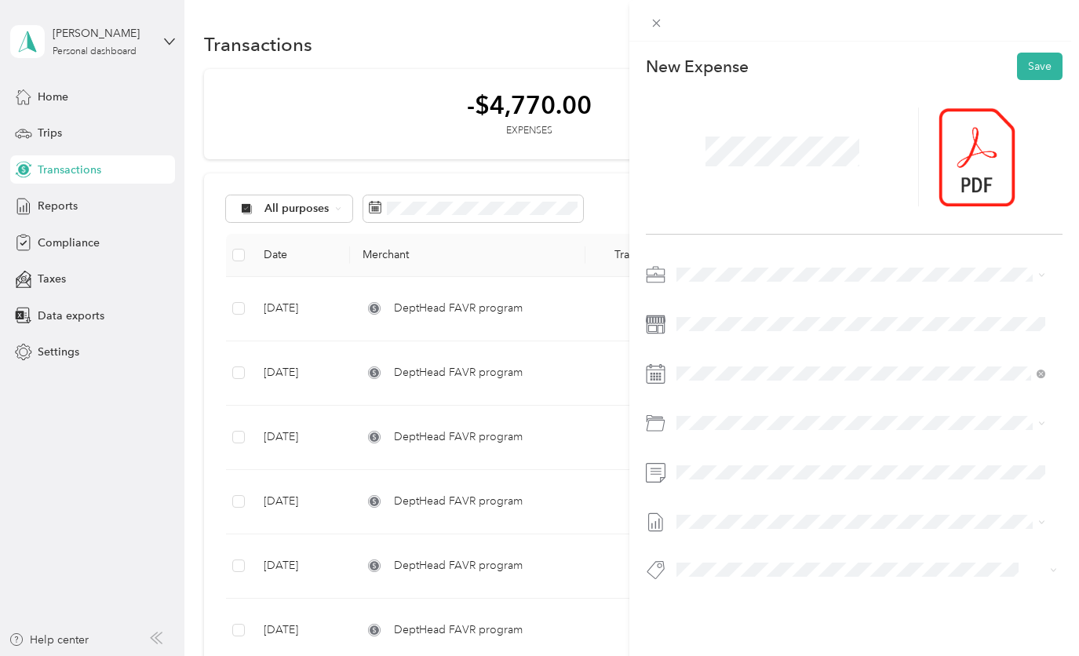
click at [716, 575] on span "[DATE] - [DATE]" at bounding box center [715, 573] width 78 height 16
click at [1032, 63] on button "Save" at bounding box center [1040, 66] width 46 height 27
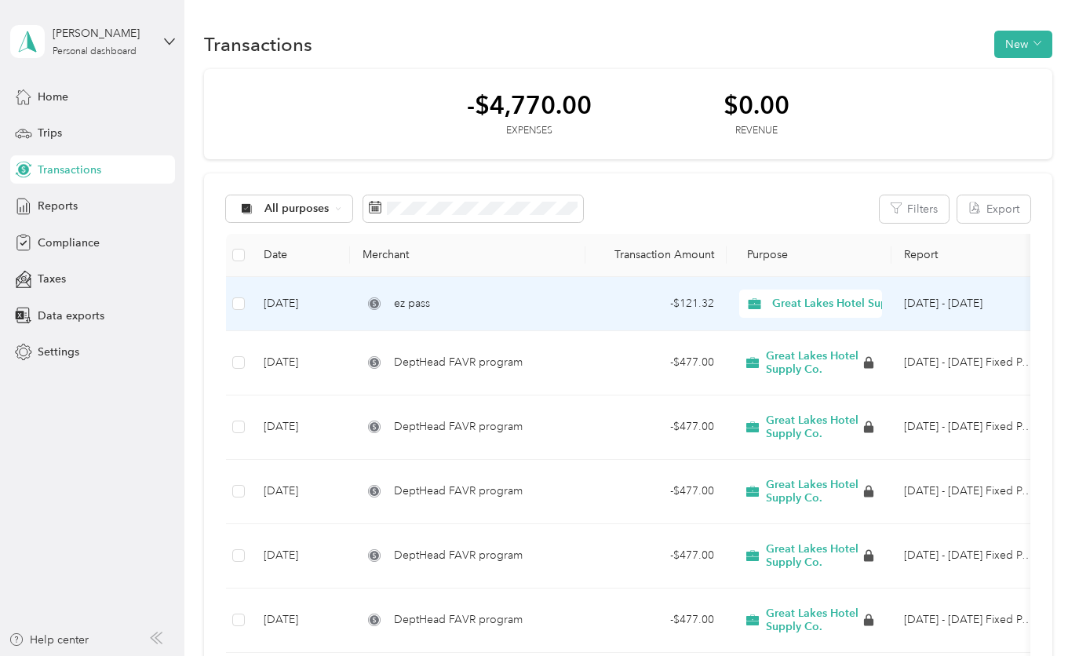
click at [679, 302] on div "- $121.32" at bounding box center [656, 303] width 116 height 17
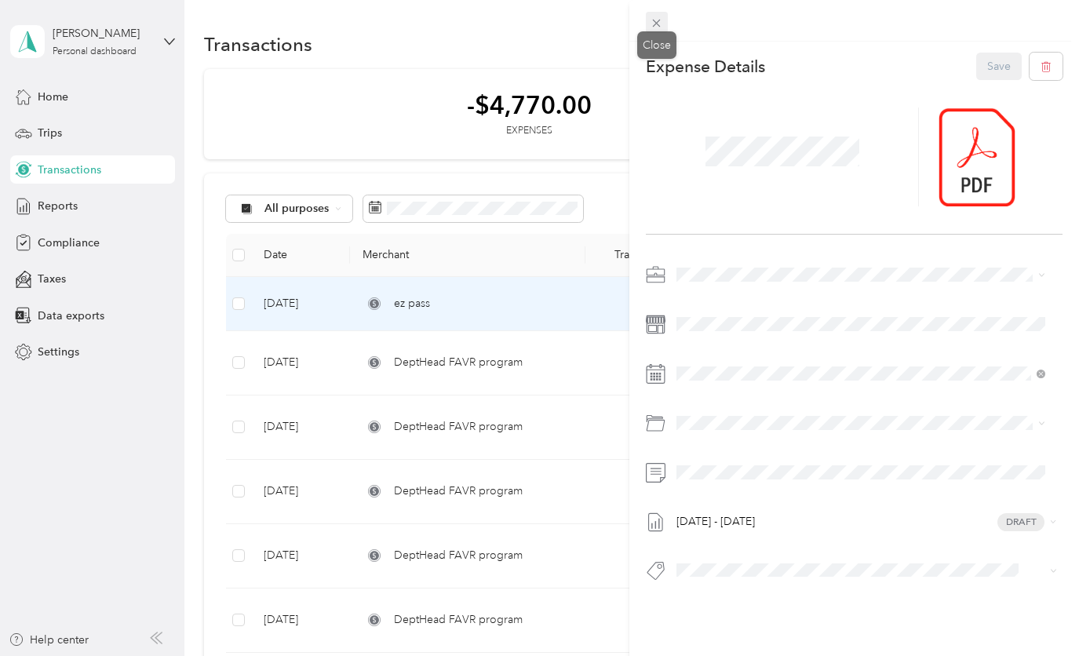
click at [657, 22] on icon at bounding box center [657, 24] width 8 height 8
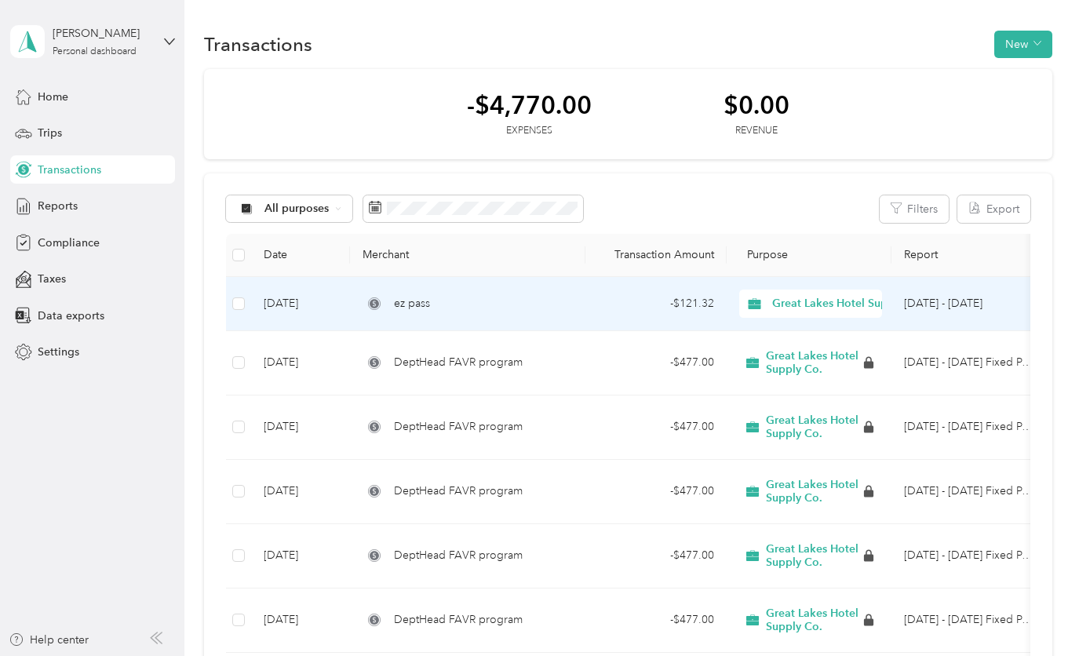
click at [570, 300] on div "ez pass" at bounding box center [467, 303] width 210 height 17
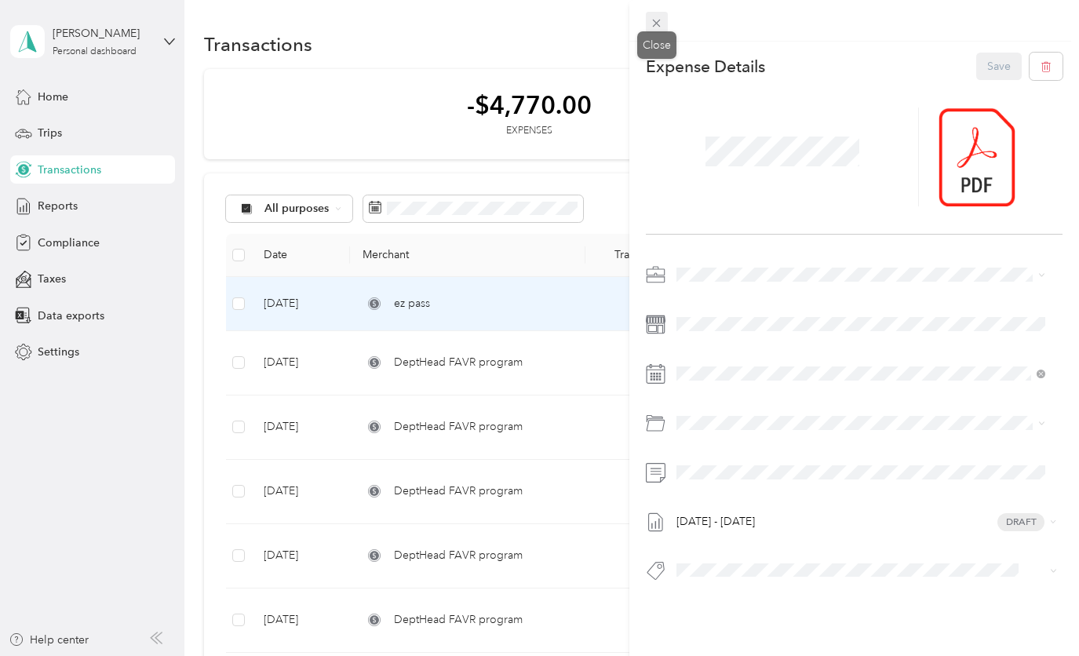
click at [656, 24] on icon at bounding box center [657, 24] width 8 height 8
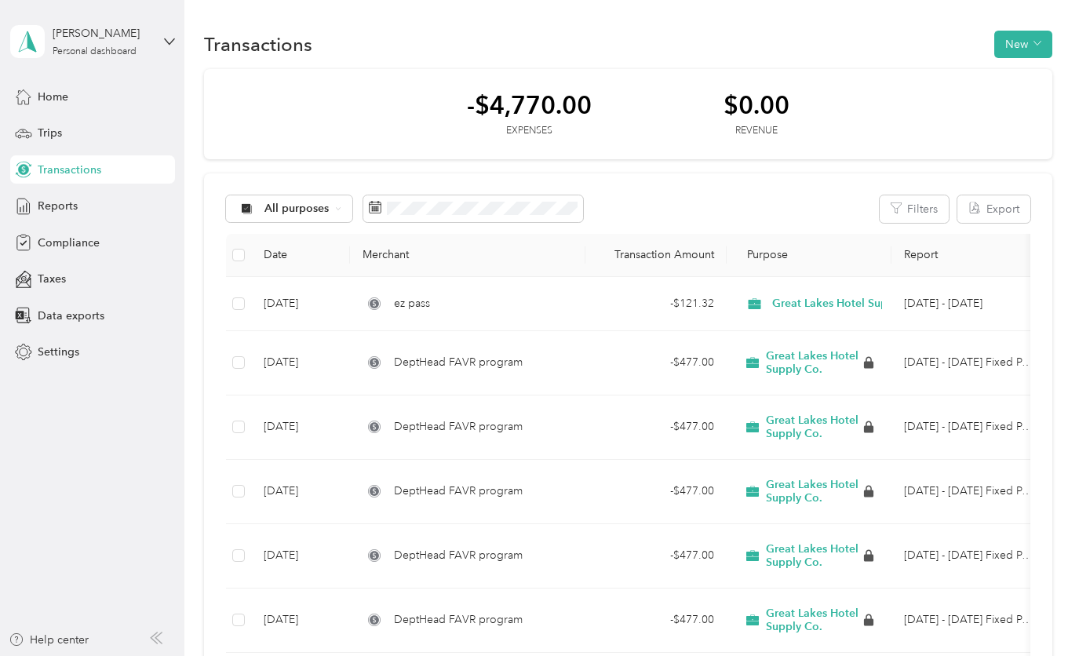
click at [133, 453] on aside "[PERSON_NAME] Personal dashboard Home Trips Transactions Reports Compliance Tax…" at bounding box center [92, 328] width 184 height 656
